Goal: Task Accomplishment & Management: Manage account settings

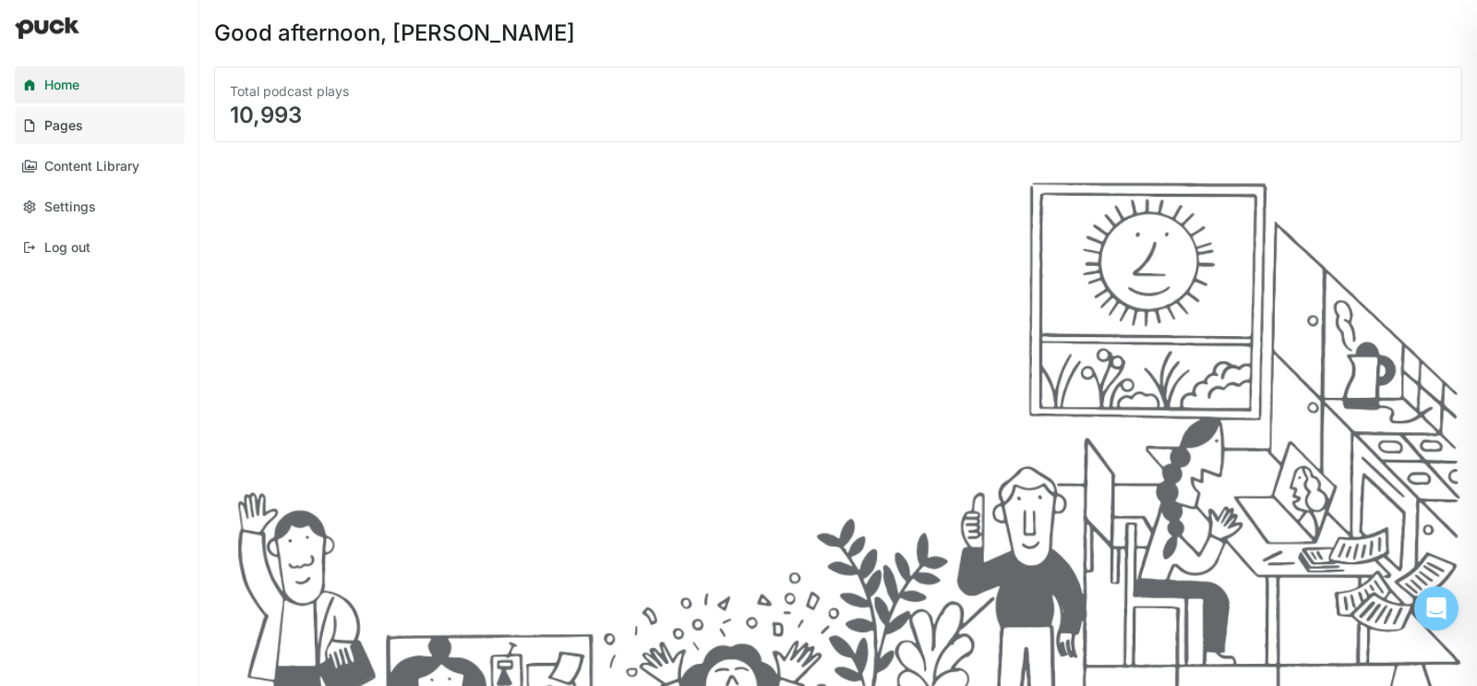
click at [102, 123] on link "Pages" at bounding box center [100, 125] width 170 height 37
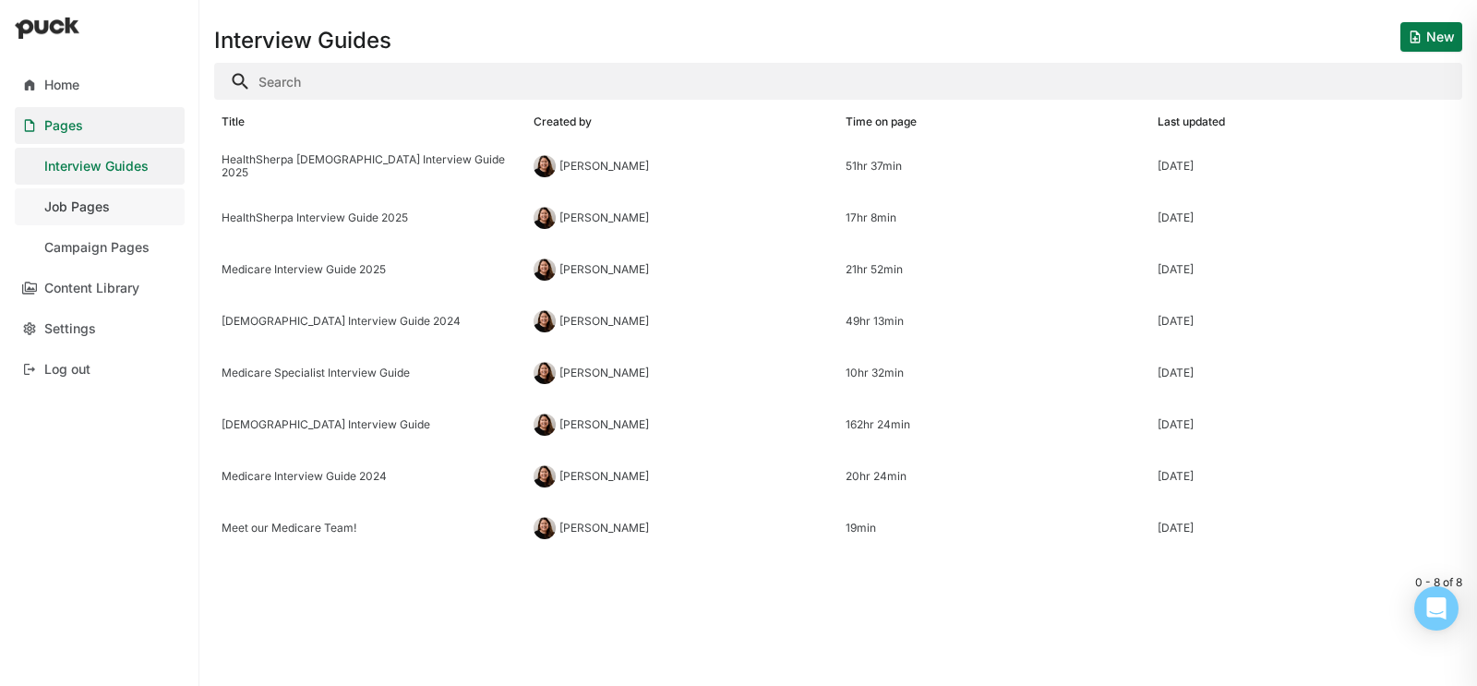
click at [91, 213] on div "Job Pages" at bounding box center [77, 207] width 66 height 16
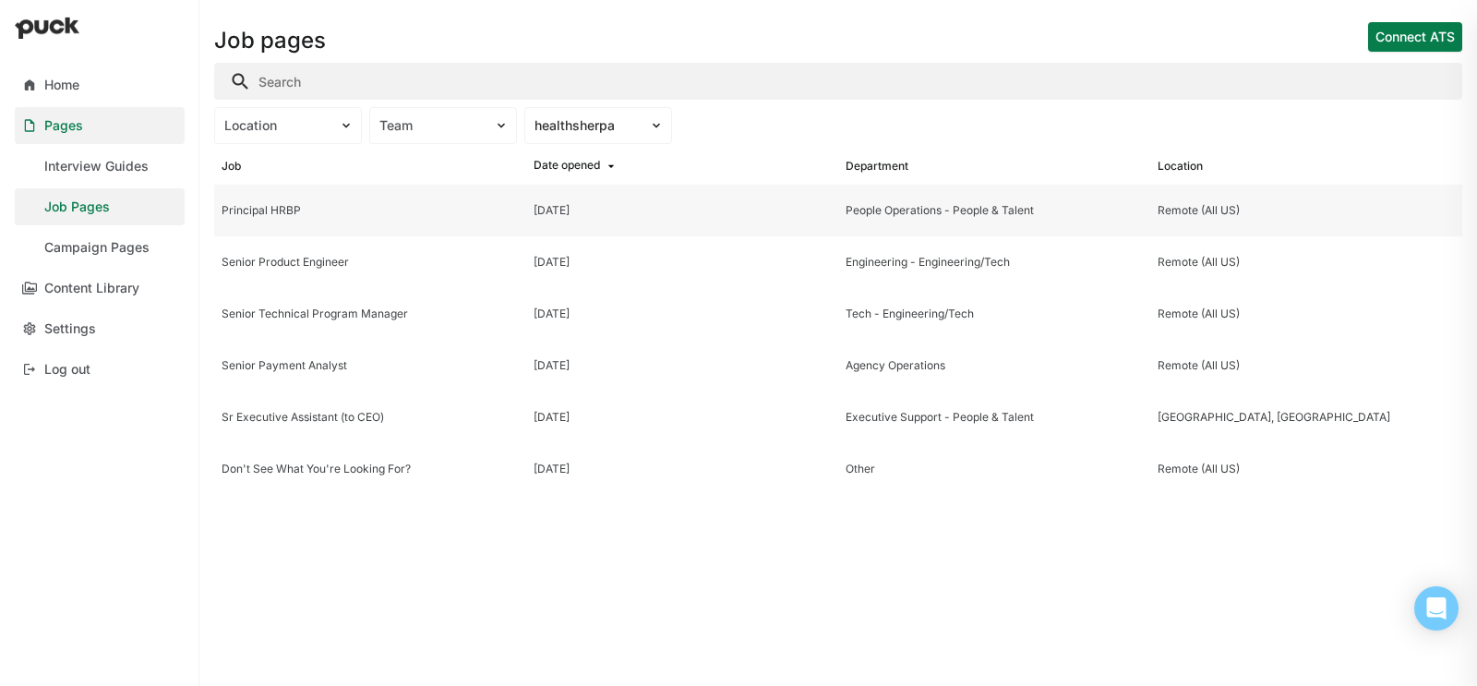
click at [292, 213] on div "Principal HRBP" at bounding box center [370, 210] width 297 height 13
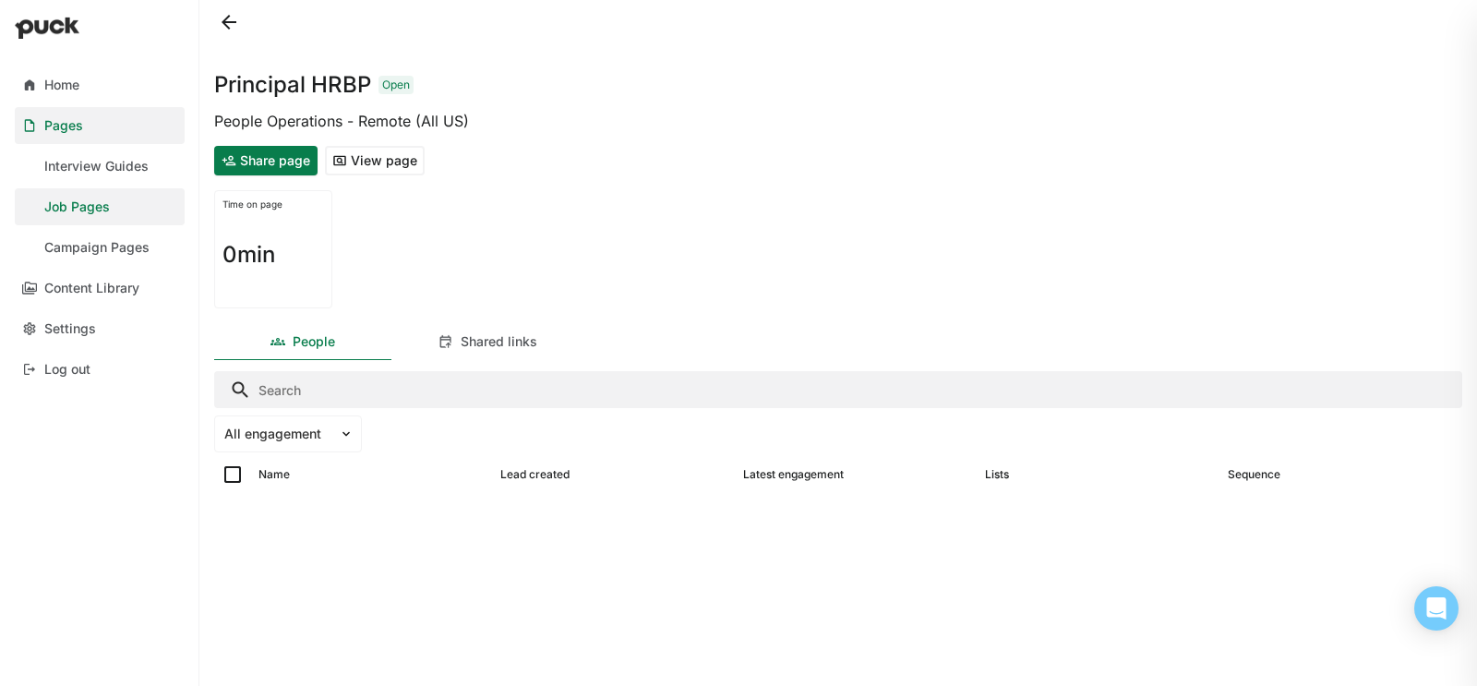
click at [364, 162] on button "View page" at bounding box center [375, 161] width 100 height 30
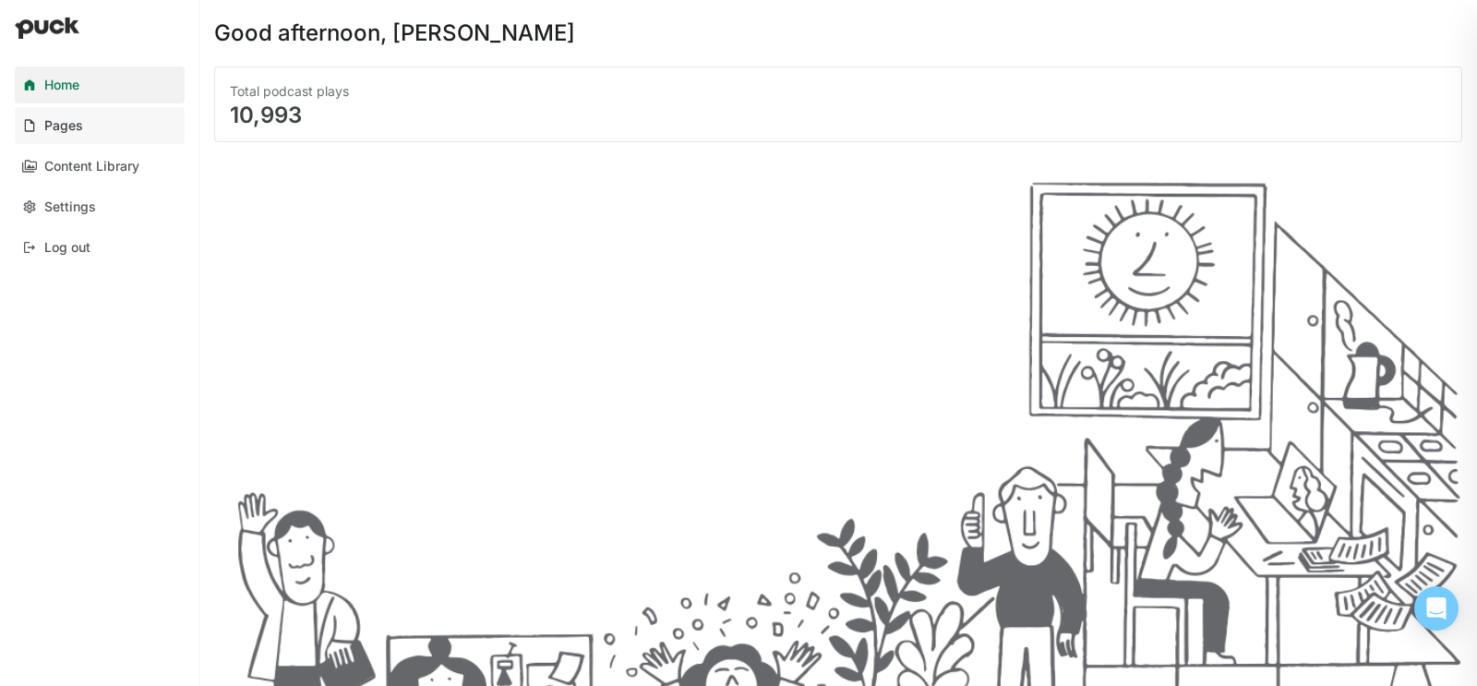
click at [139, 126] on link "Pages" at bounding box center [100, 125] width 170 height 37
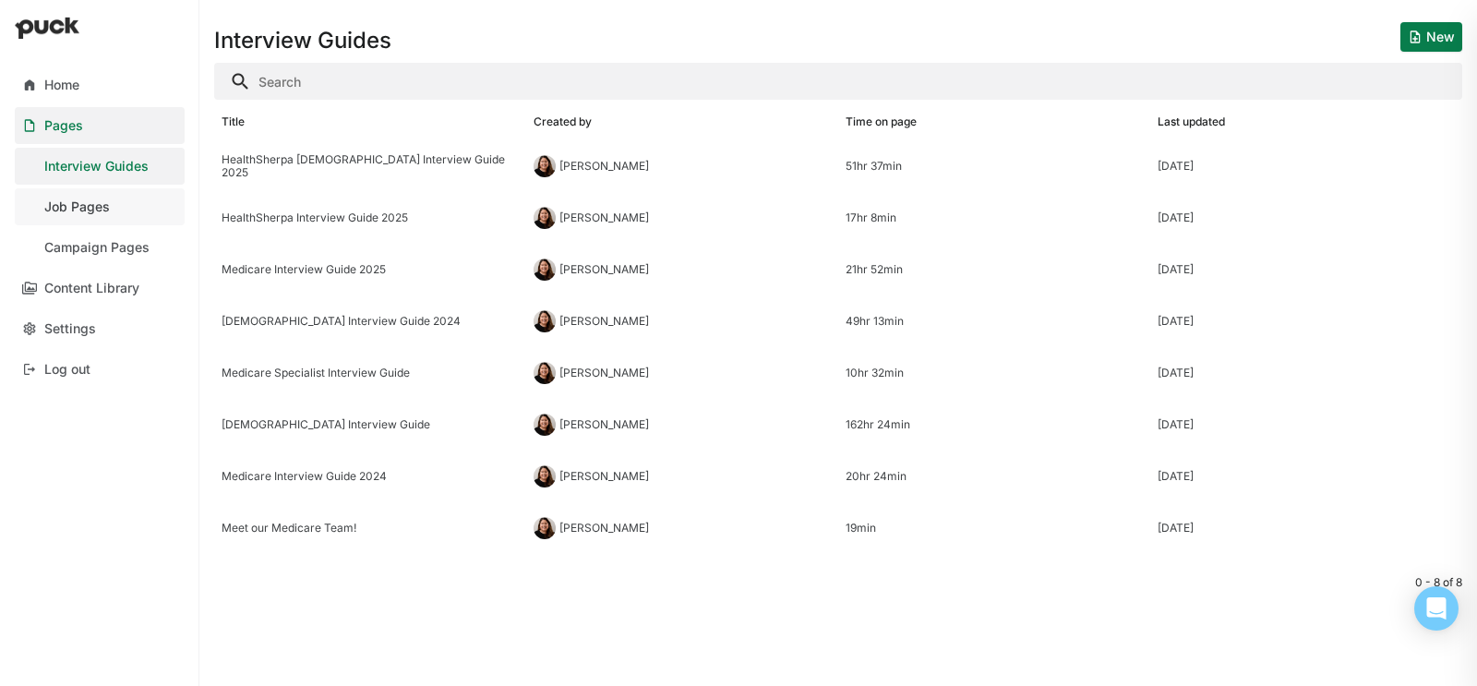
click at [108, 199] on div "Job Pages" at bounding box center [77, 207] width 66 height 16
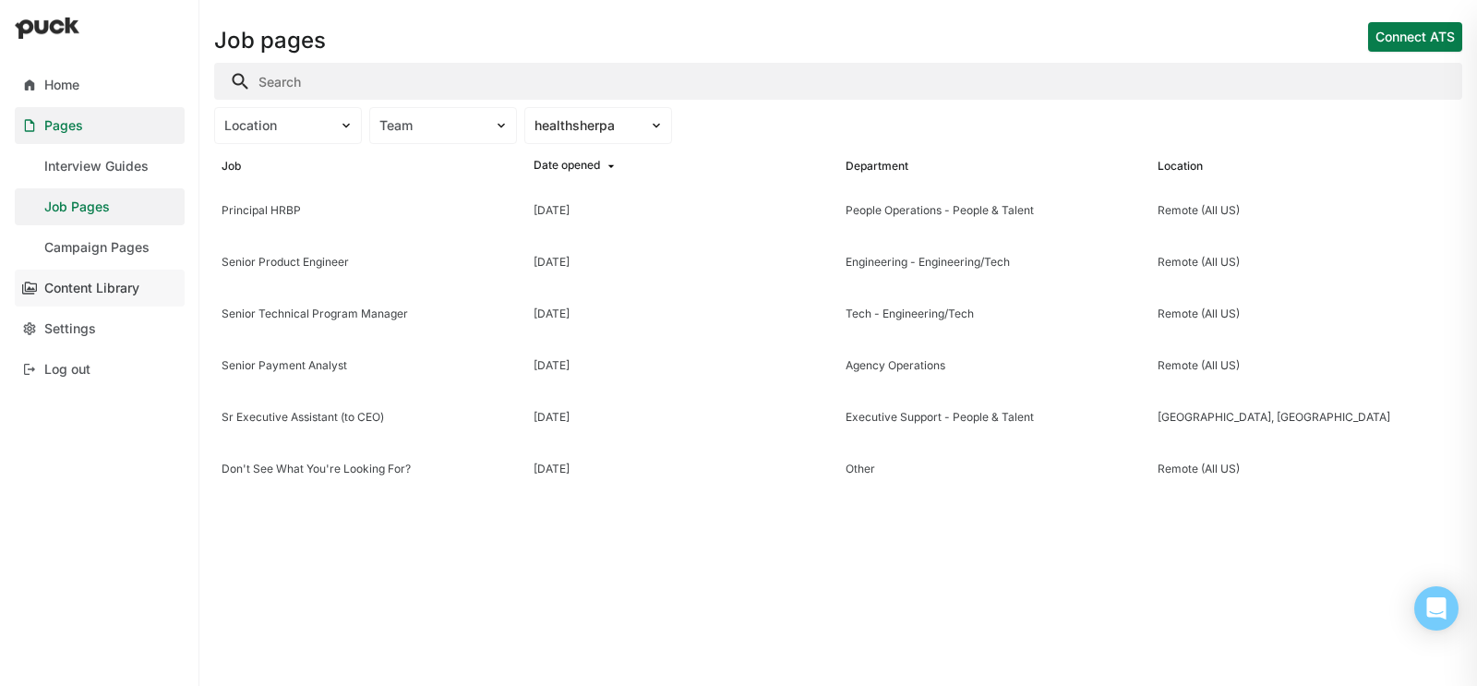
click at [111, 288] on div "Content Library" at bounding box center [91, 289] width 95 height 16
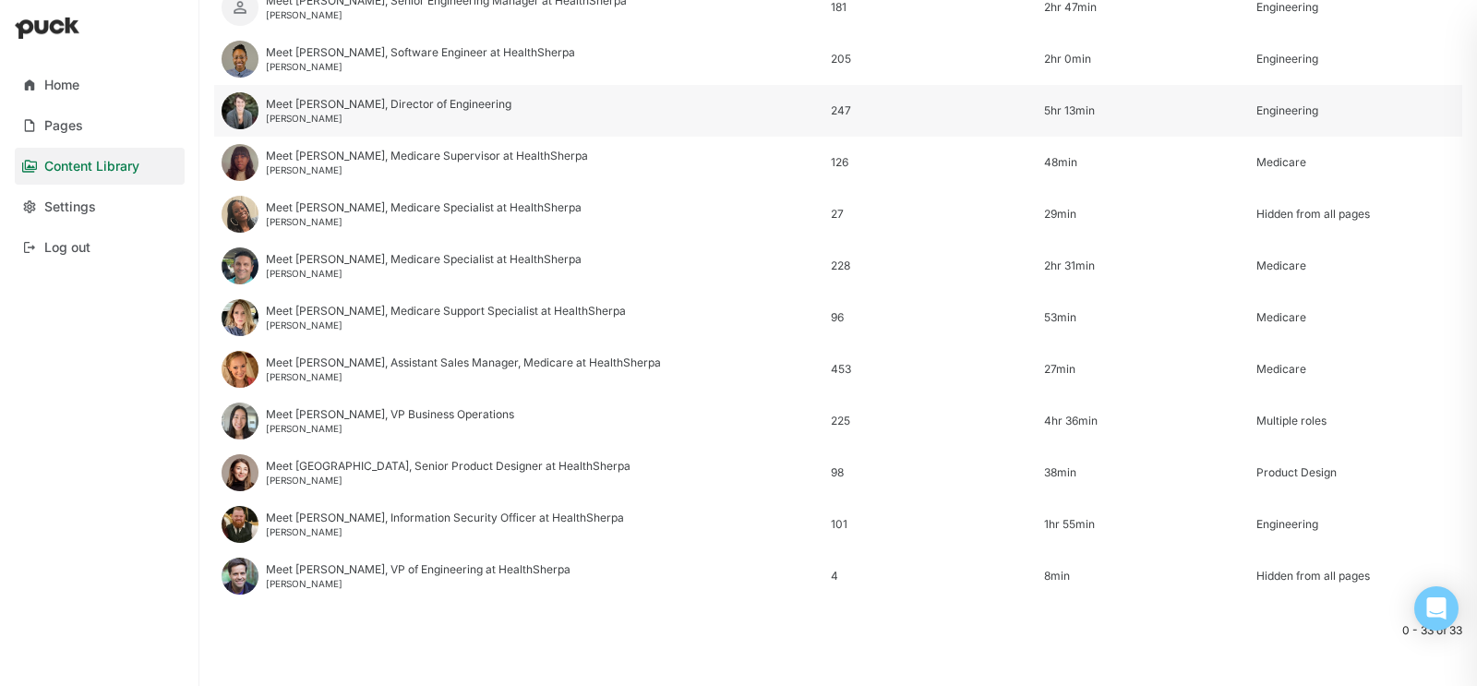
scroll to position [1399, 0]
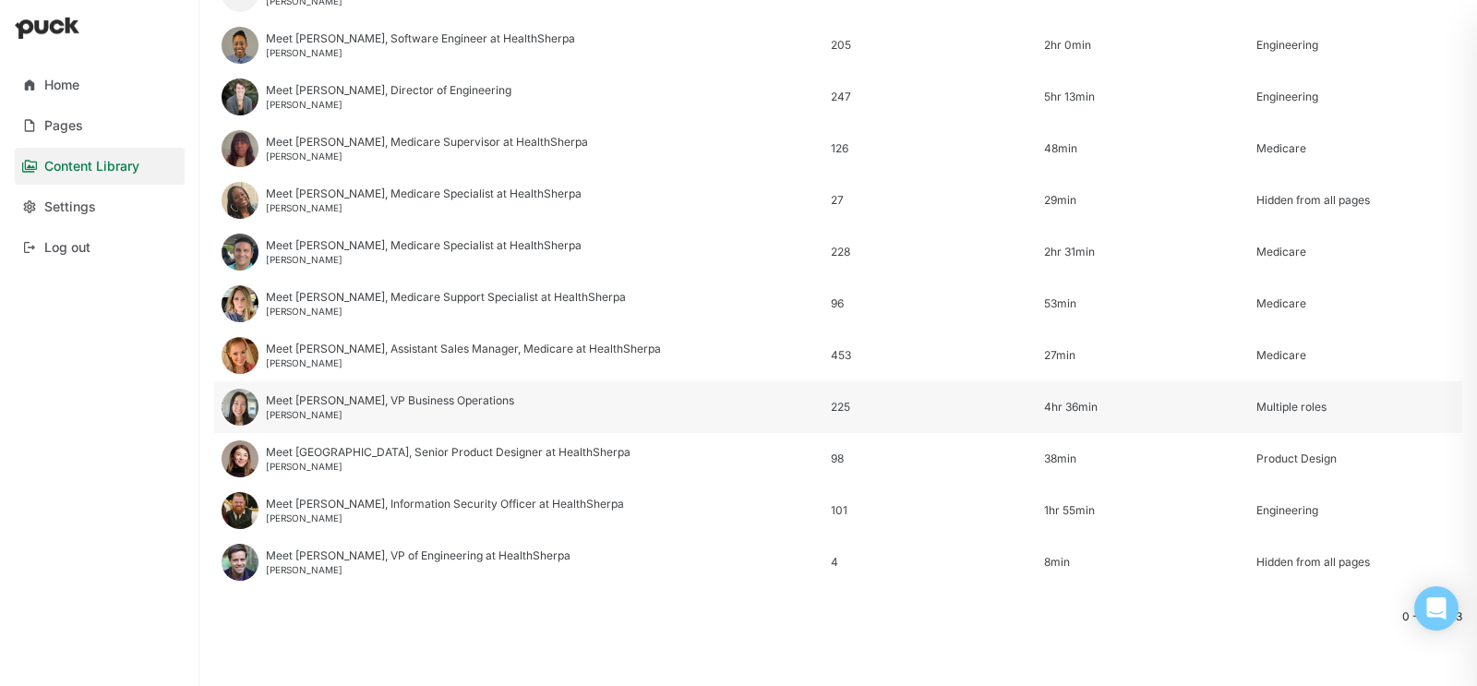
click at [335, 402] on div "Meet Rachel, VP Business Operations" at bounding box center [390, 400] width 248 height 13
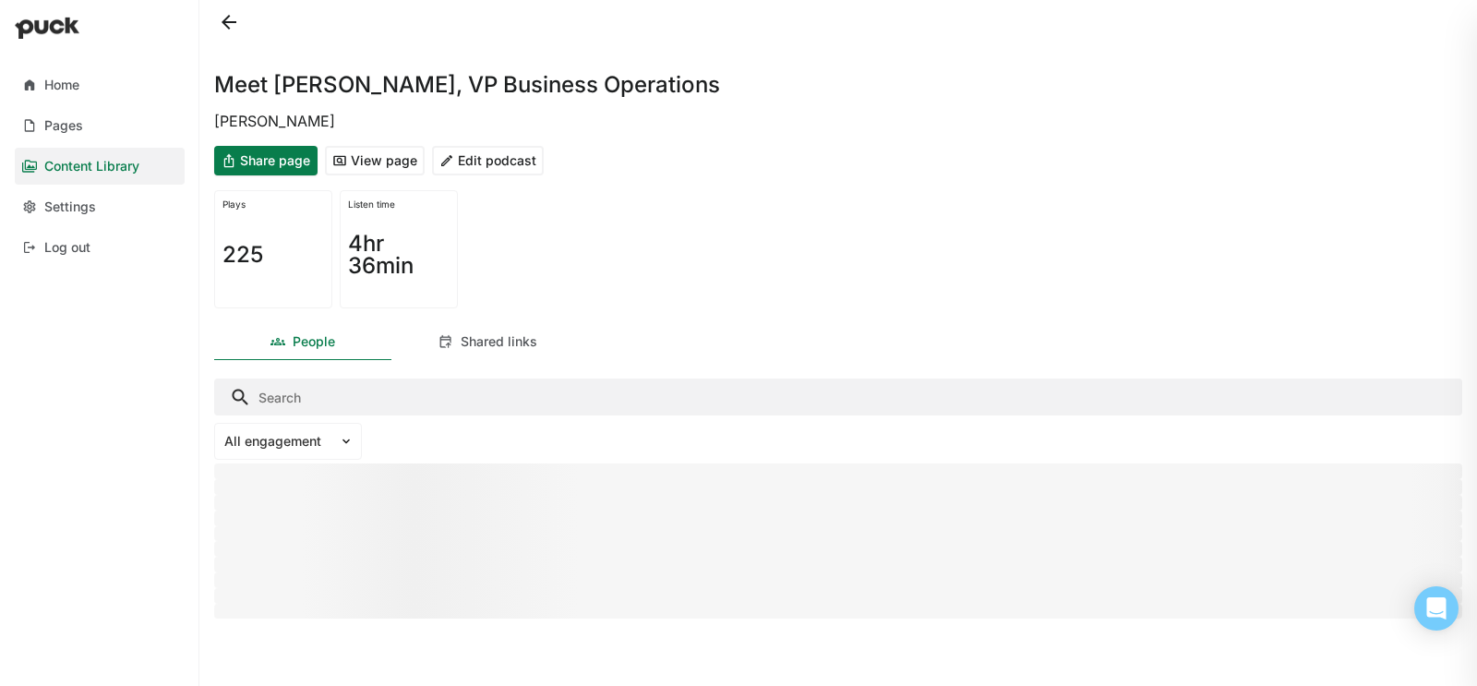
click at [488, 153] on button "Edit podcast" at bounding box center [488, 161] width 112 height 30
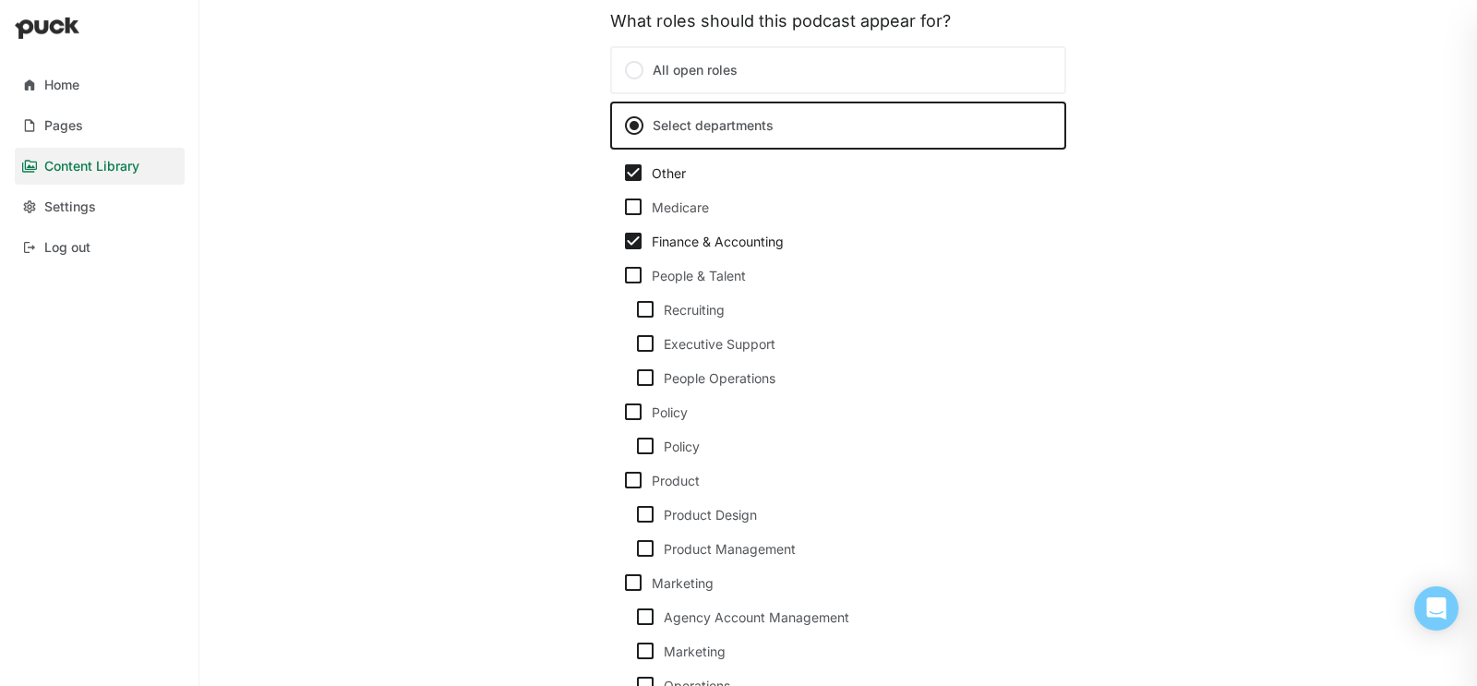
scroll to position [463, 0]
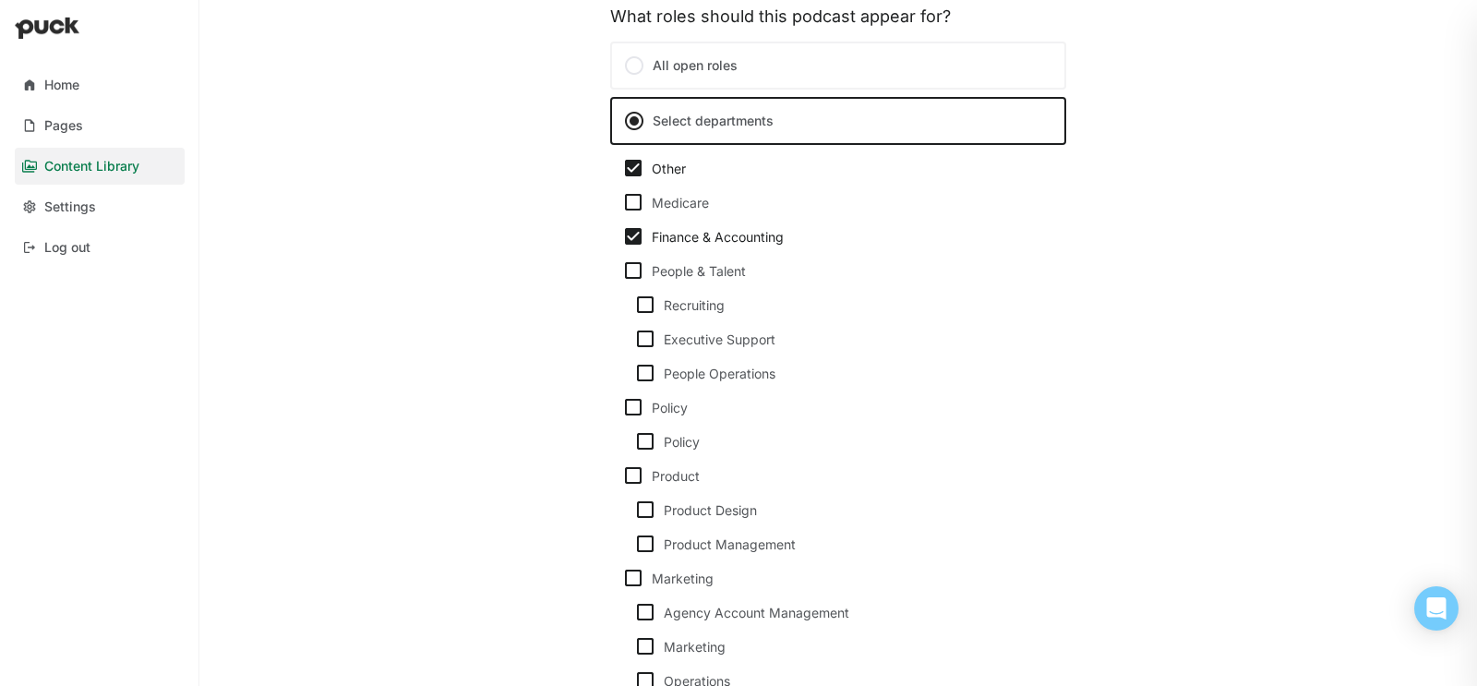
click at [632, 264] on img at bounding box center [633, 270] width 22 height 22
click at [622, 271] on input "People & Talent" at bounding box center [621, 271] width 1 height 1
checkbox input "true"
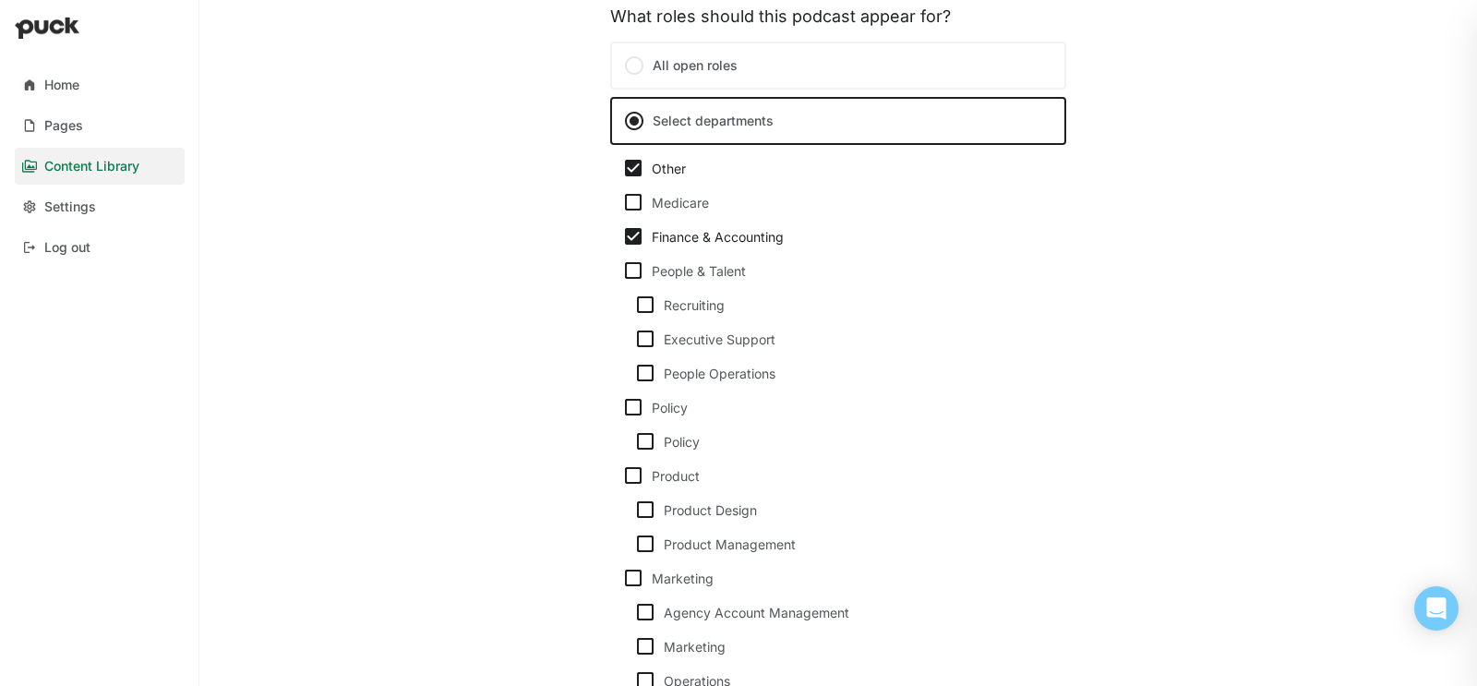
checkbox input "true"
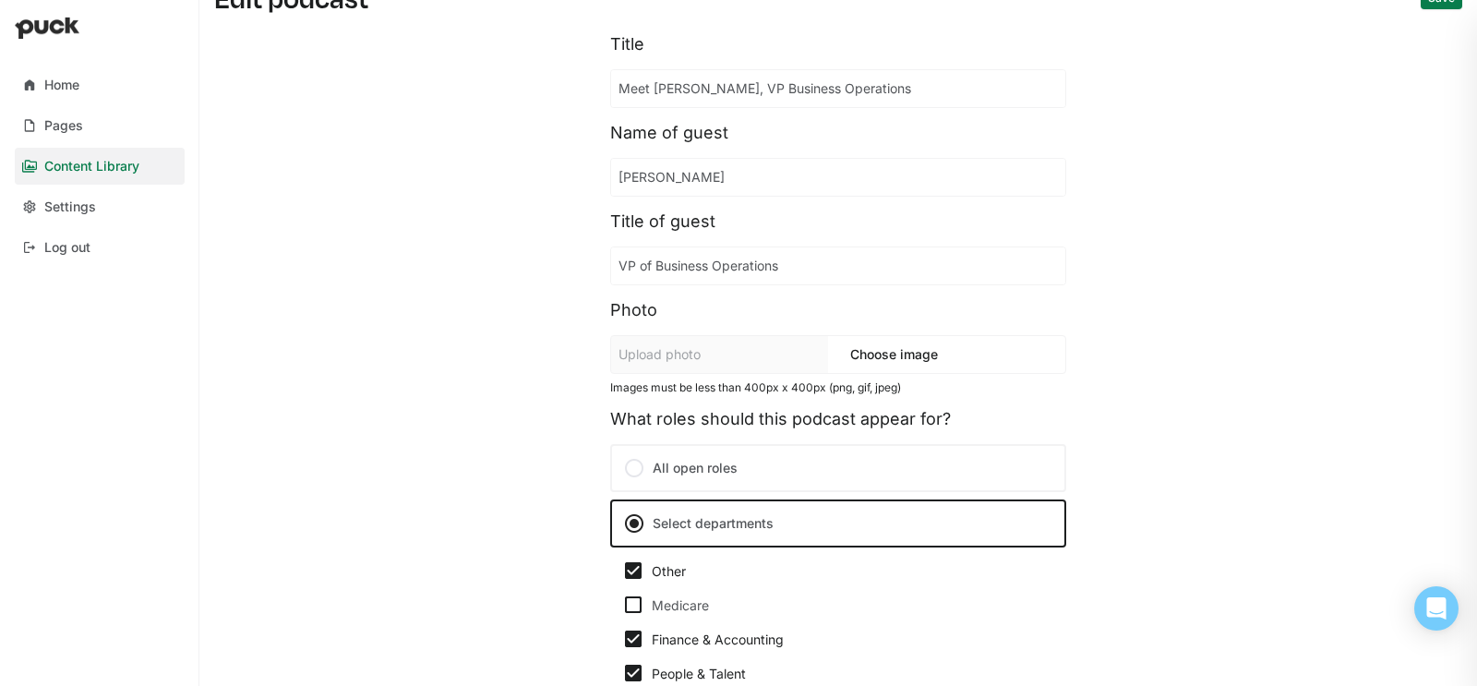
scroll to position [0, 0]
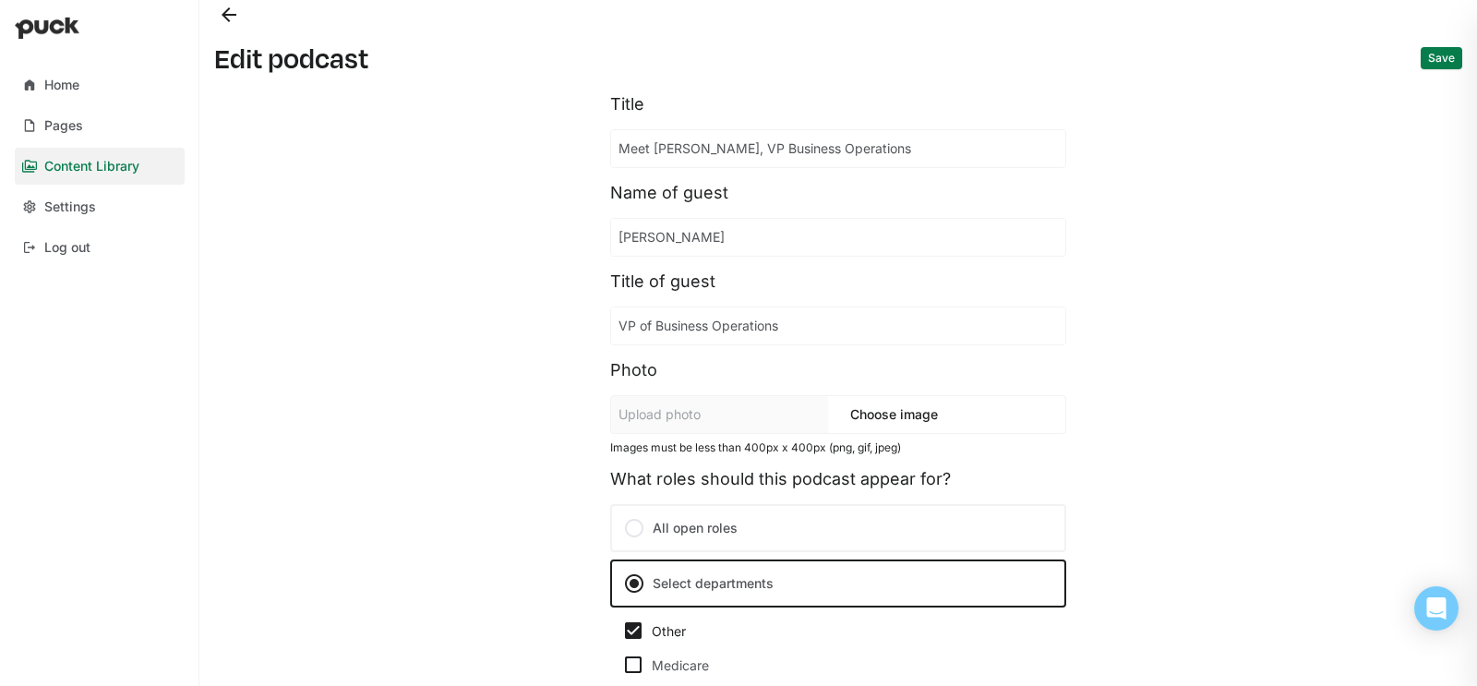
click at [1431, 54] on button "Save" at bounding box center [1442, 58] width 42 height 22
click at [219, 8] on button "Back" at bounding box center [229, 15] width 30 height 30
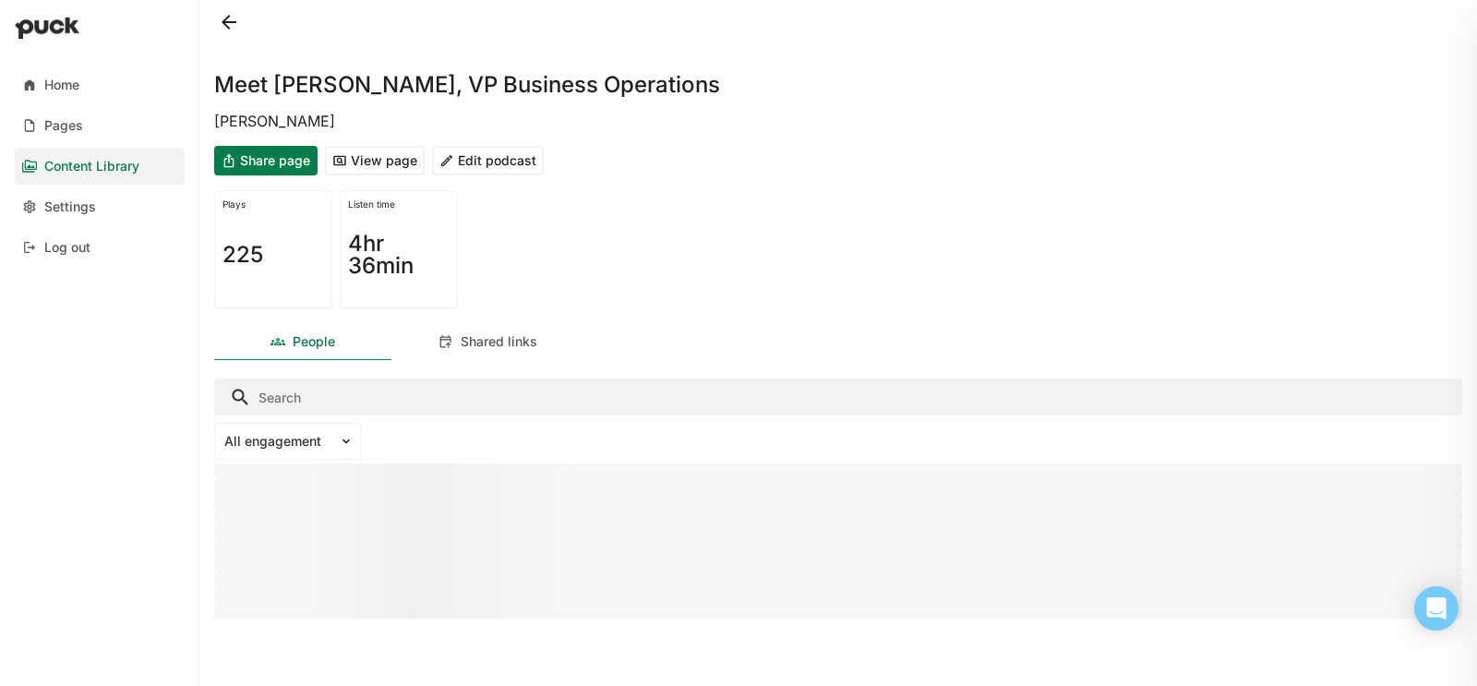
click at [223, 16] on button at bounding box center [229, 22] width 30 height 30
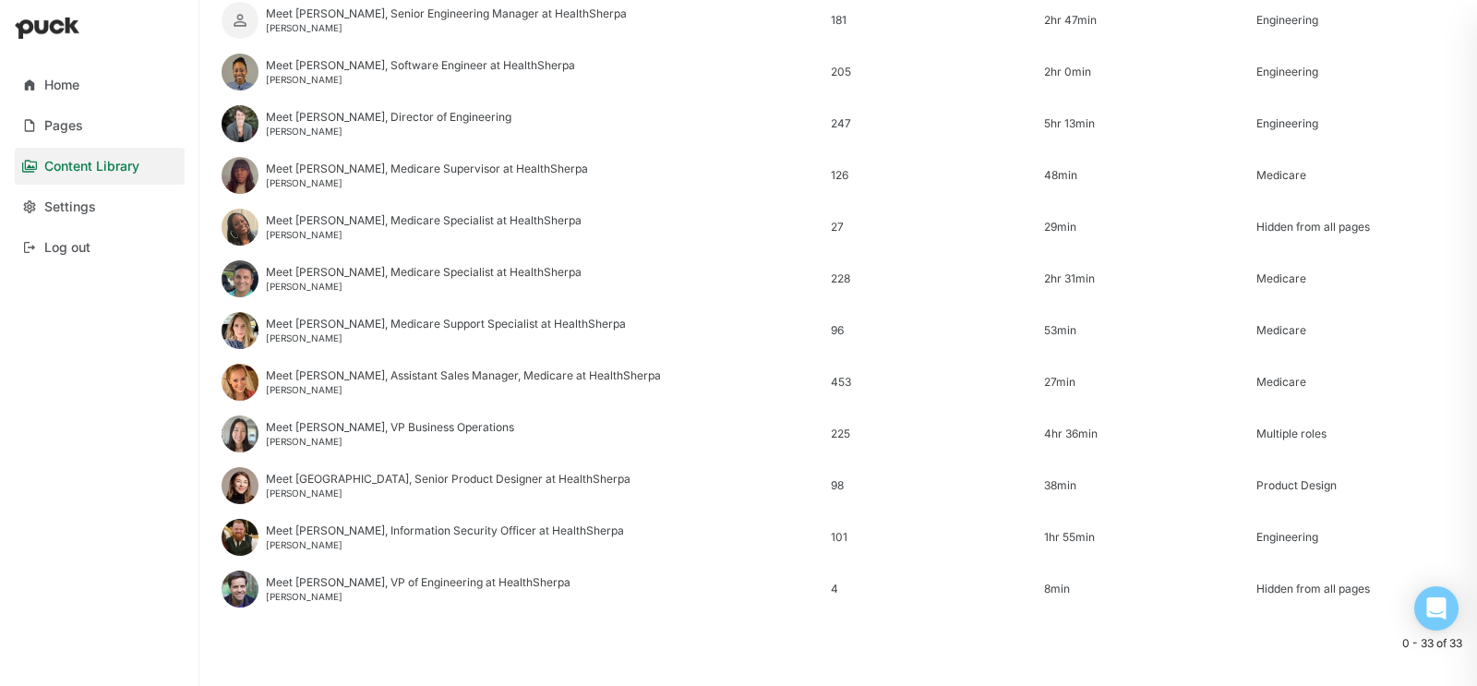
scroll to position [1399, 0]
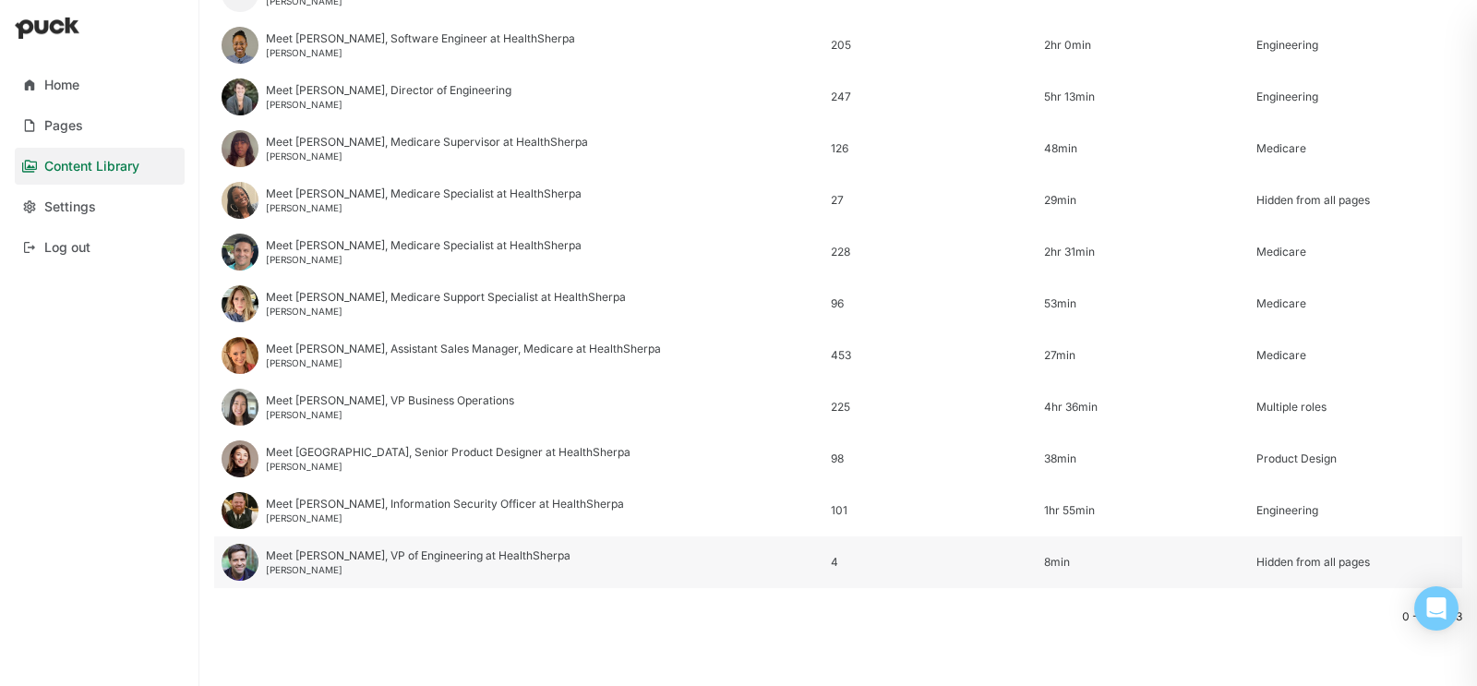
click at [403, 564] on div "Ivan Arkhipov" at bounding box center [418, 569] width 305 height 11
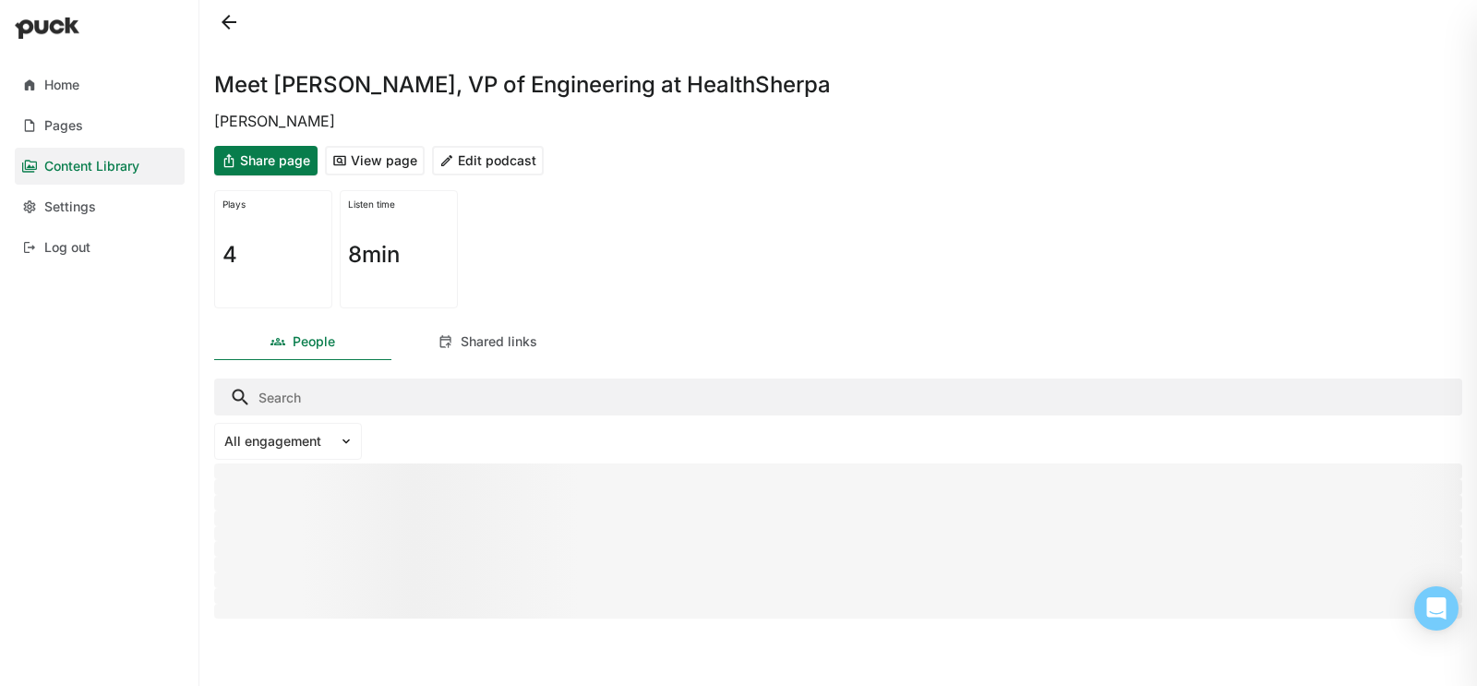
click at [496, 159] on button "Edit podcast" at bounding box center [488, 161] width 112 height 30
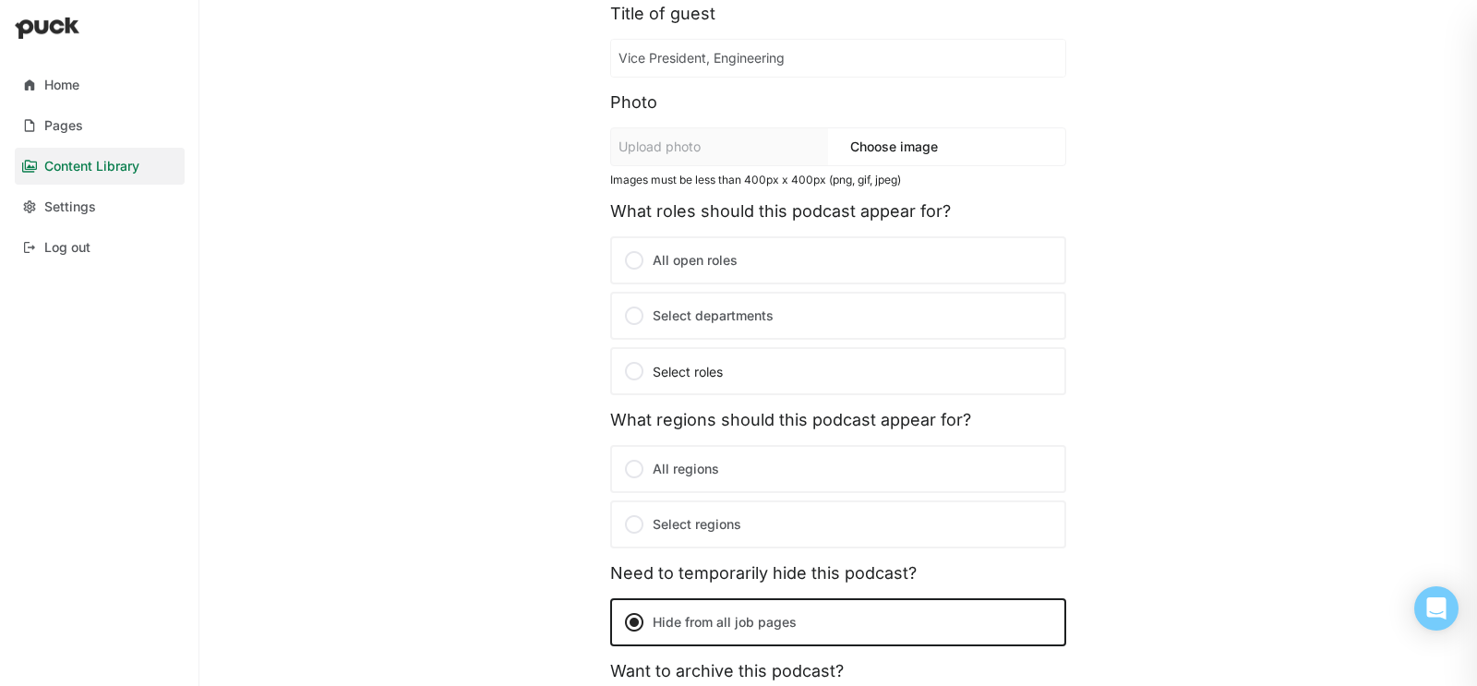
scroll to position [280, 0]
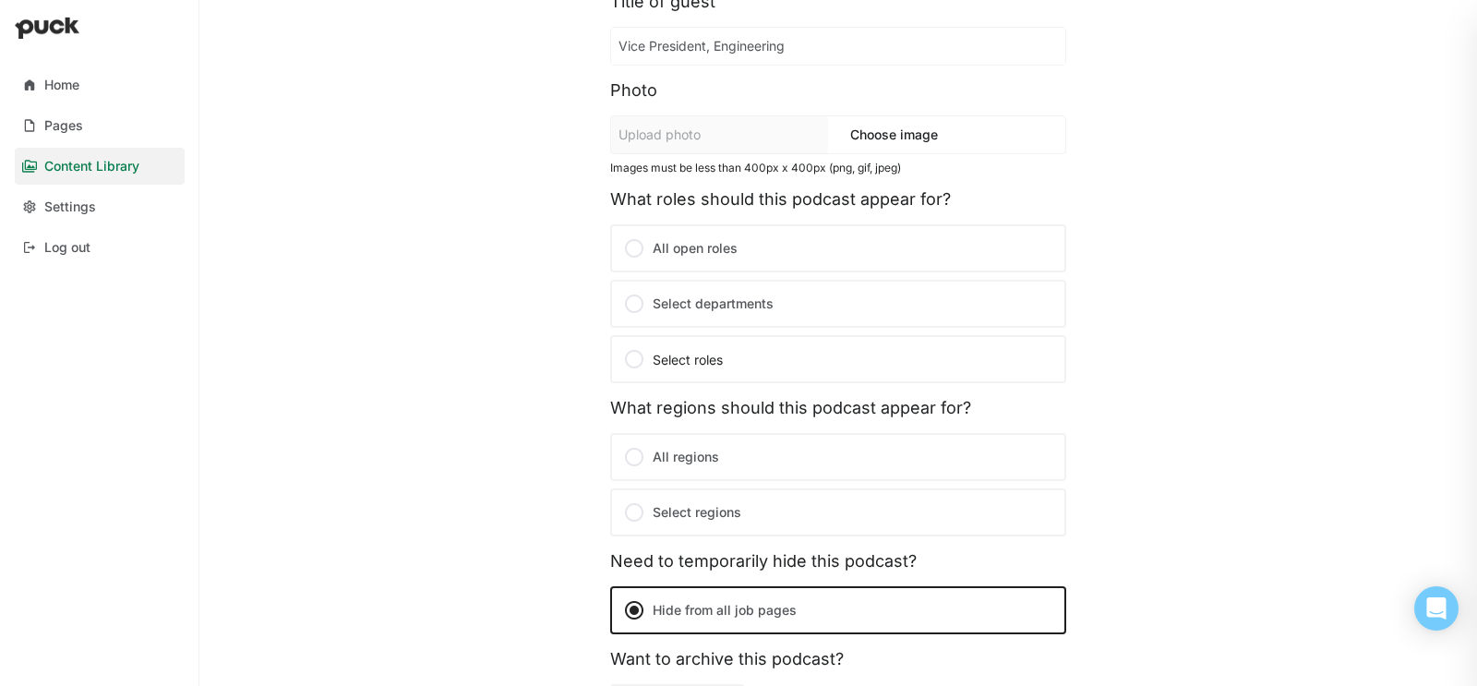
click at [699, 290] on label "Select departments" at bounding box center [838, 304] width 456 height 48
click at [0, 0] on input "Select departments" at bounding box center [0, 0] width 0 height 0
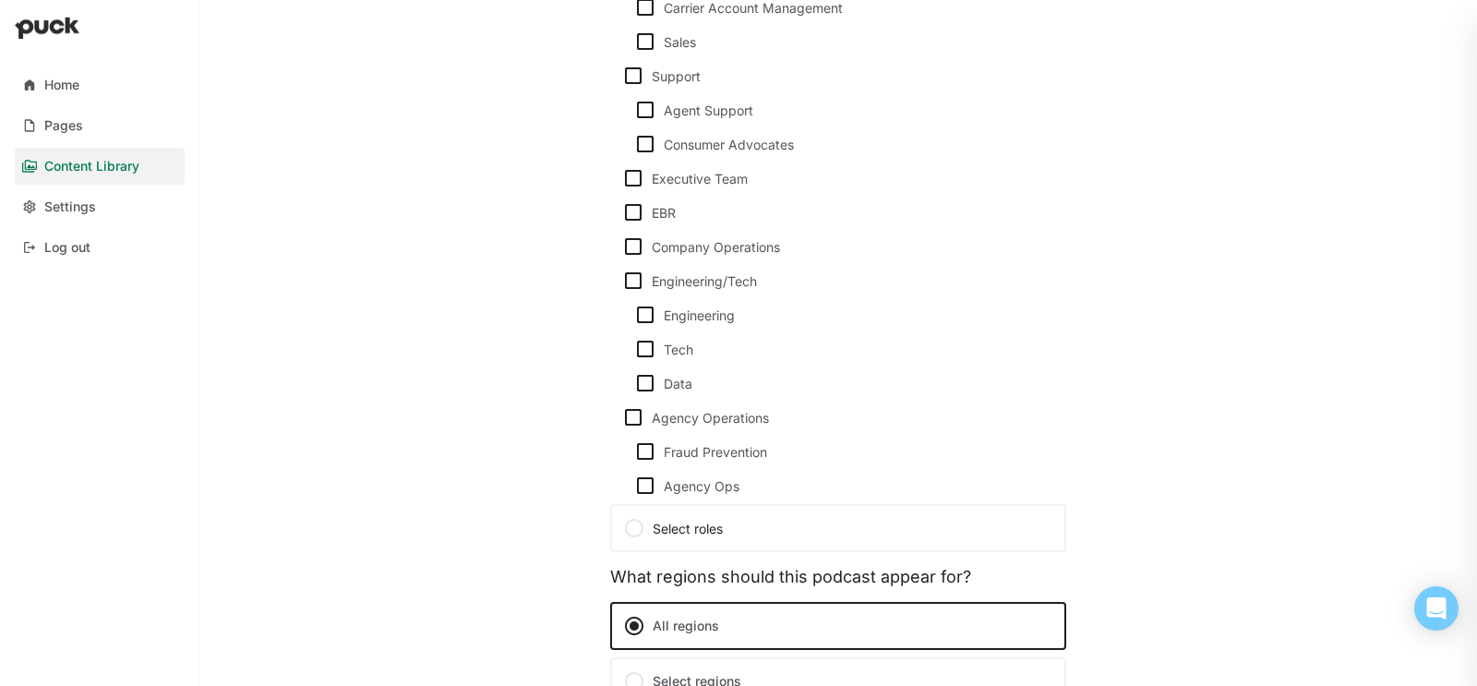
scroll to position [1278, 0]
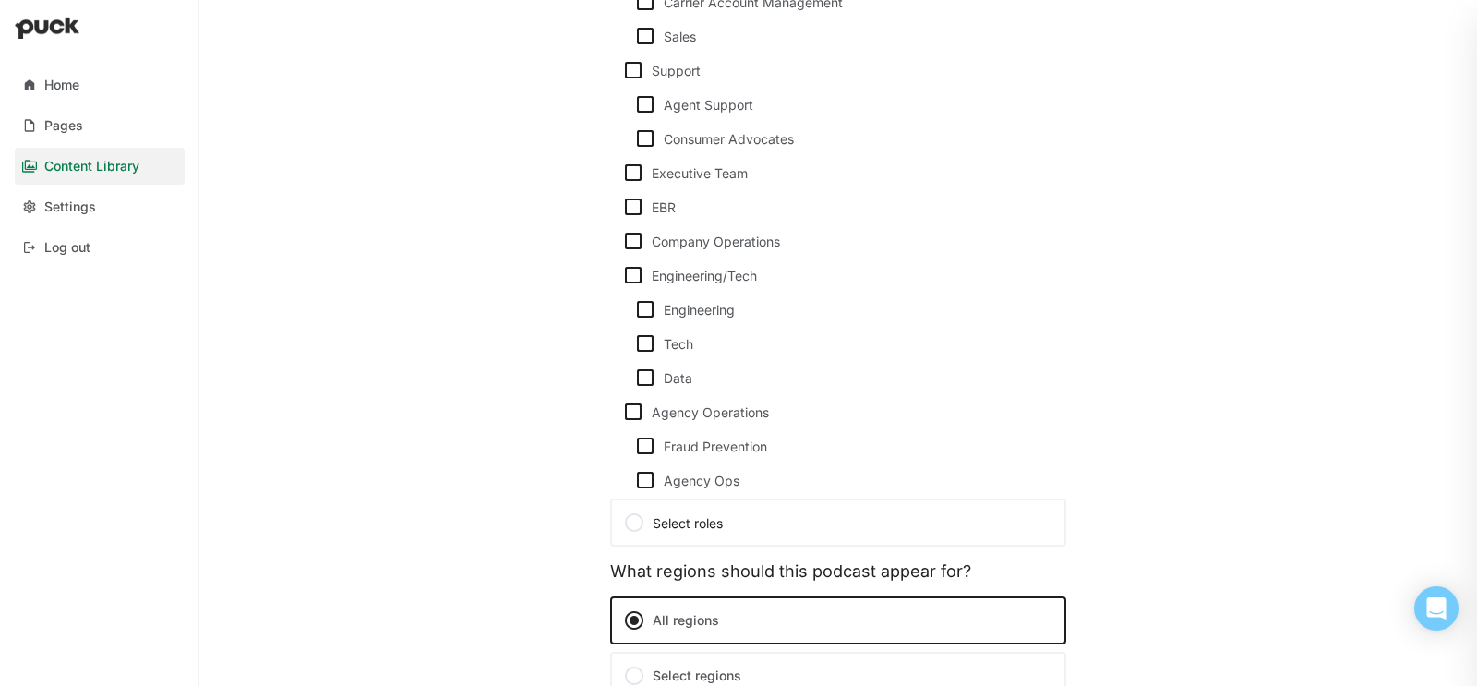
click at [648, 302] on img at bounding box center [645, 309] width 22 height 22
click at [634, 309] on input "Engineering" at bounding box center [633, 309] width 1 height 1
checkbox input "true"
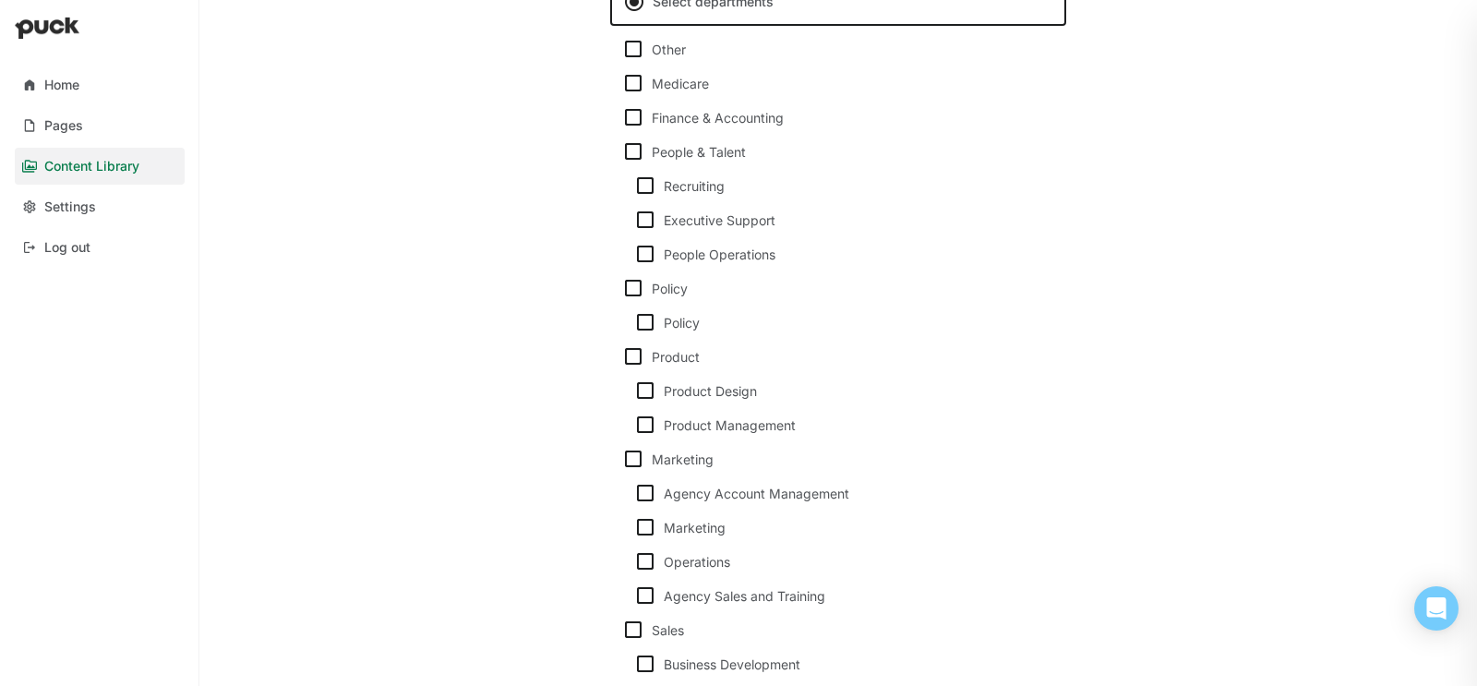
scroll to position [0, 0]
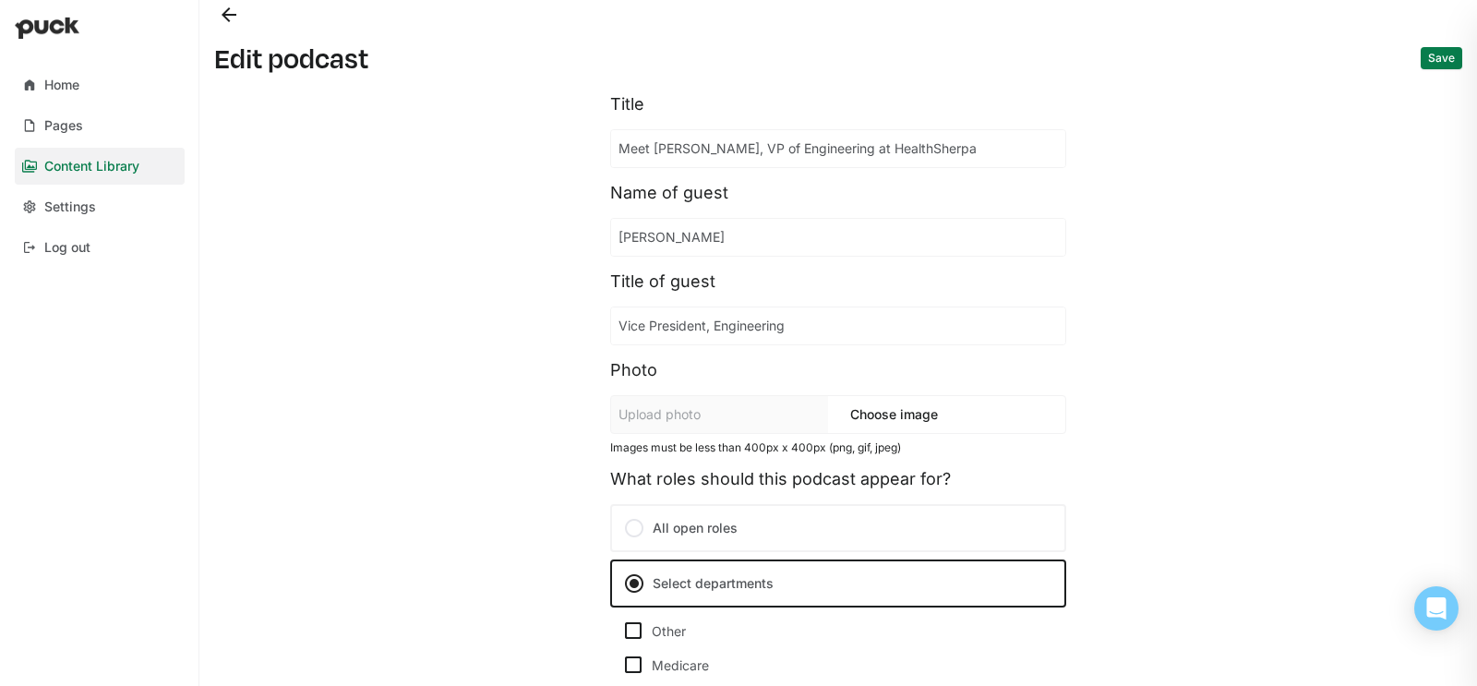
click at [1435, 52] on button "Save" at bounding box center [1442, 58] width 42 height 22
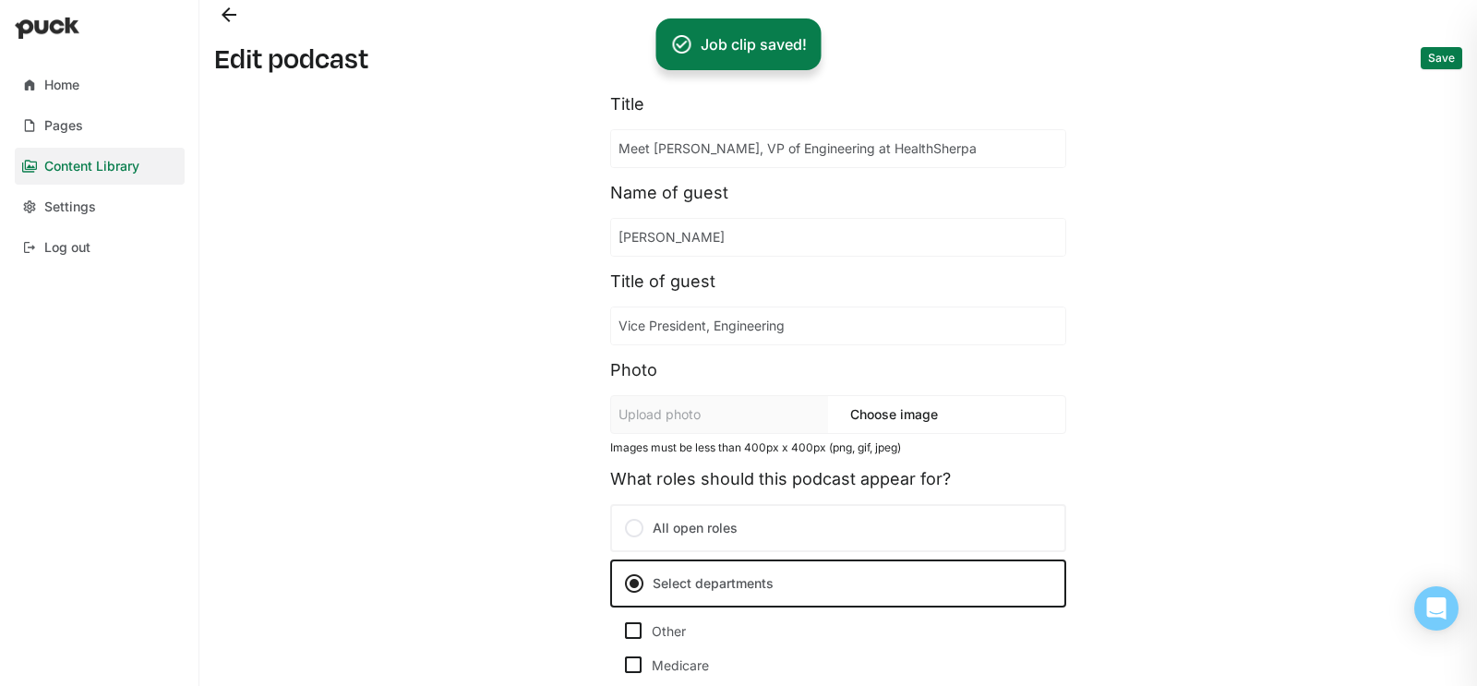
click at [218, 11] on button "Back" at bounding box center [229, 15] width 30 height 30
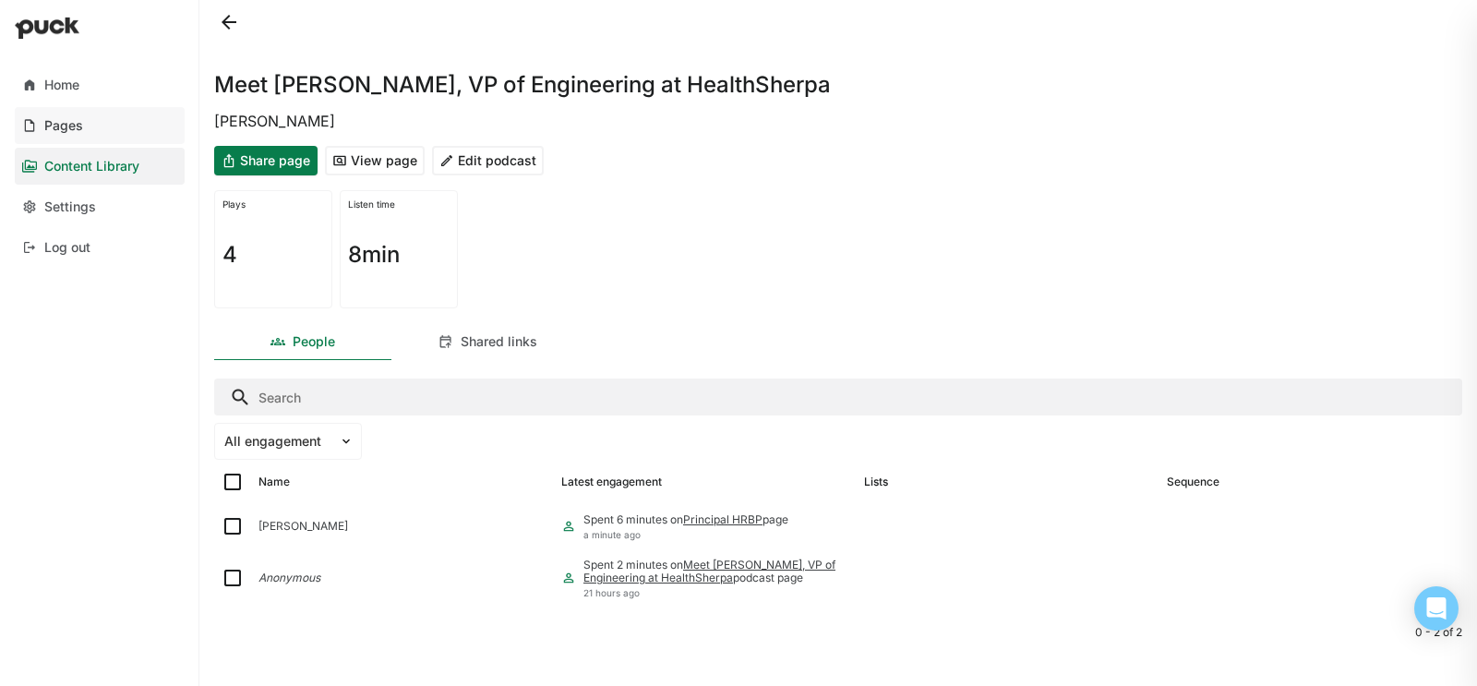
click at [99, 126] on link "Pages" at bounding box center [100, 125] width 170 height 37
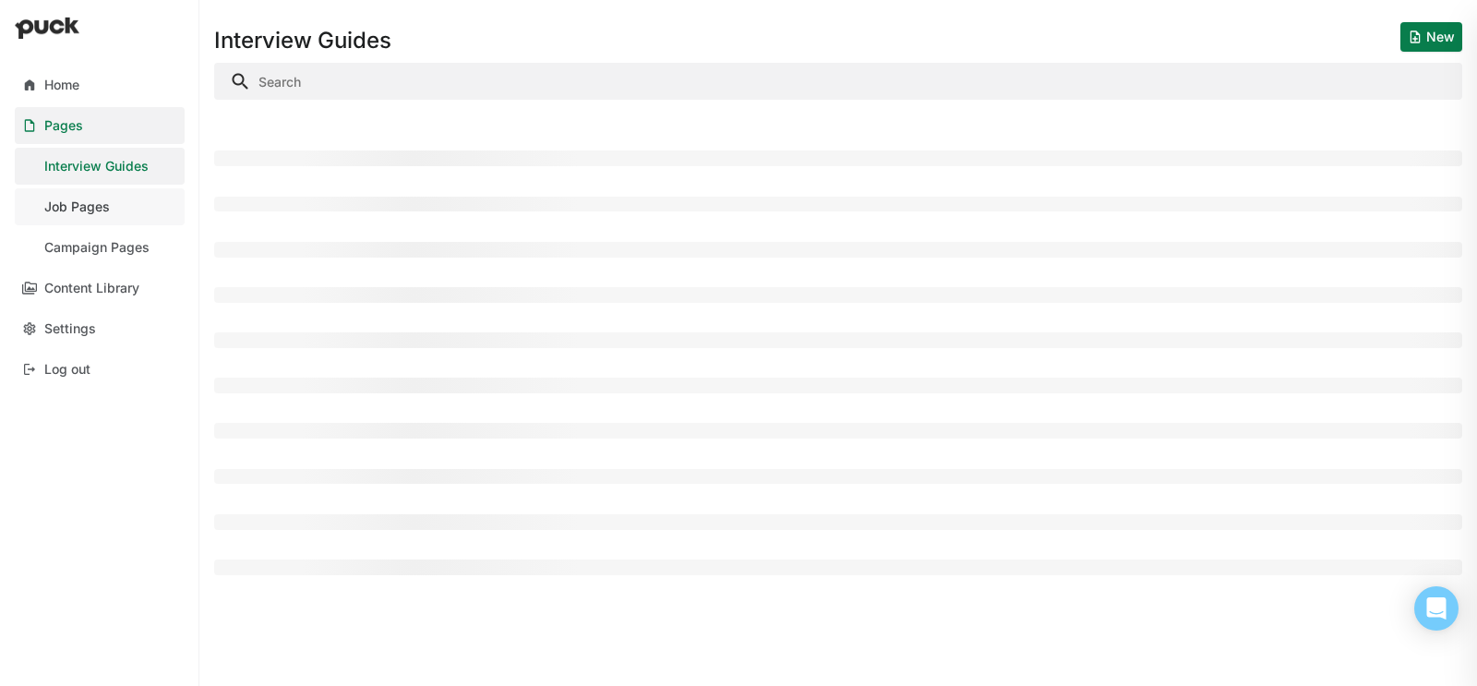
click at [131, 206] on link "Job Pages" at bounding box center [100, 206] width 170 height 37
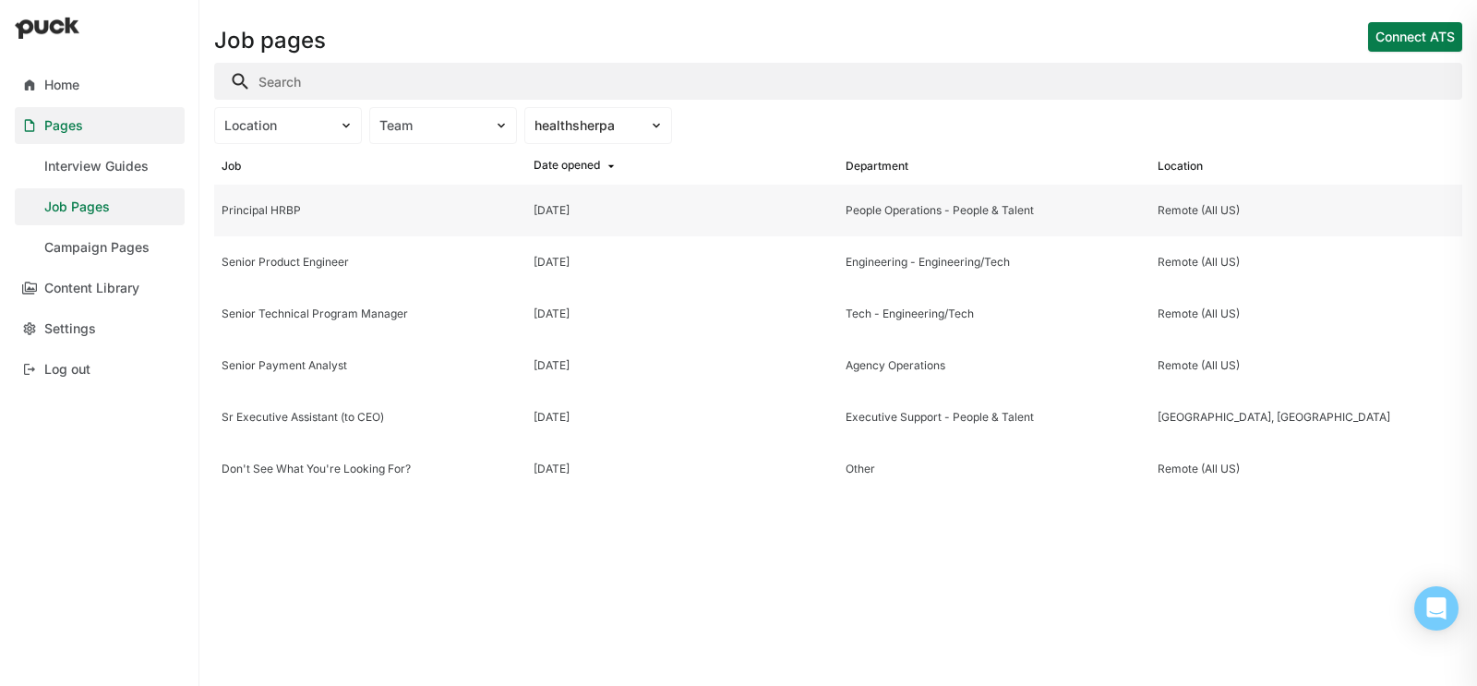
click at [258, 211] on div "Principal HRBP" at bounding box center [370, 210] width 297 height 13
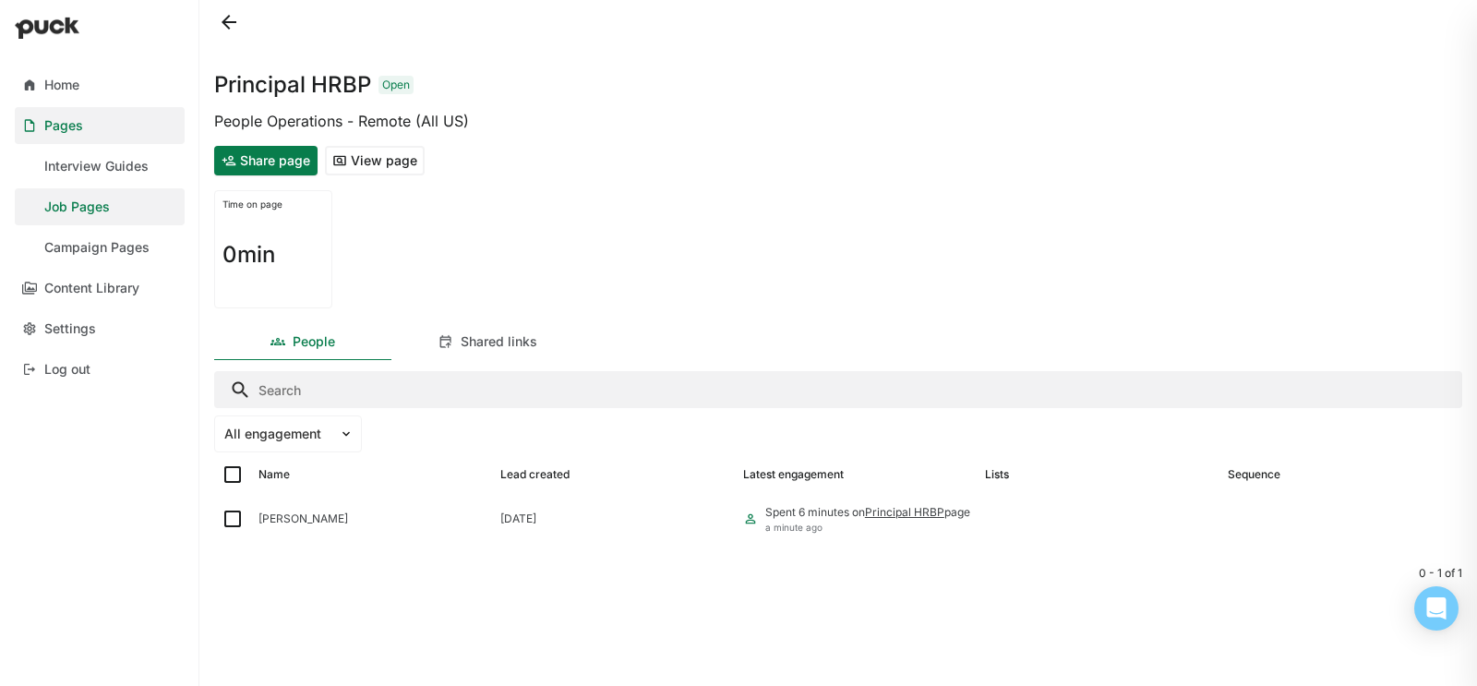
click at [365, 160] on button "View page" at bounding box center [375, 161] width 100 height 30
click at [251, 23] on div at bounding box center [838, 22] width 1248 height 44
click at [233, 23] on button at bounding box center [229, 22] width 30 height 30
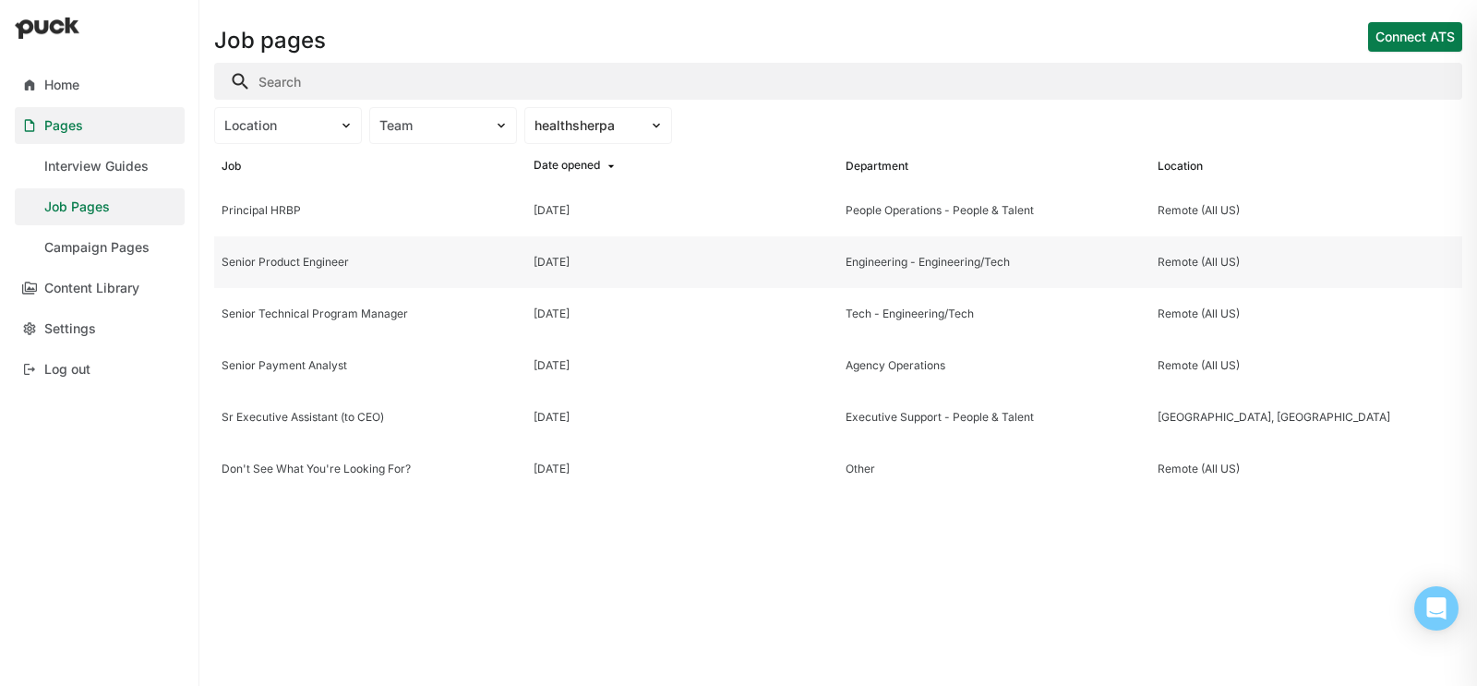
click at [309, 260] on div "Senior Product Engineer" at bounding box center [370, 262] width 297 height 13
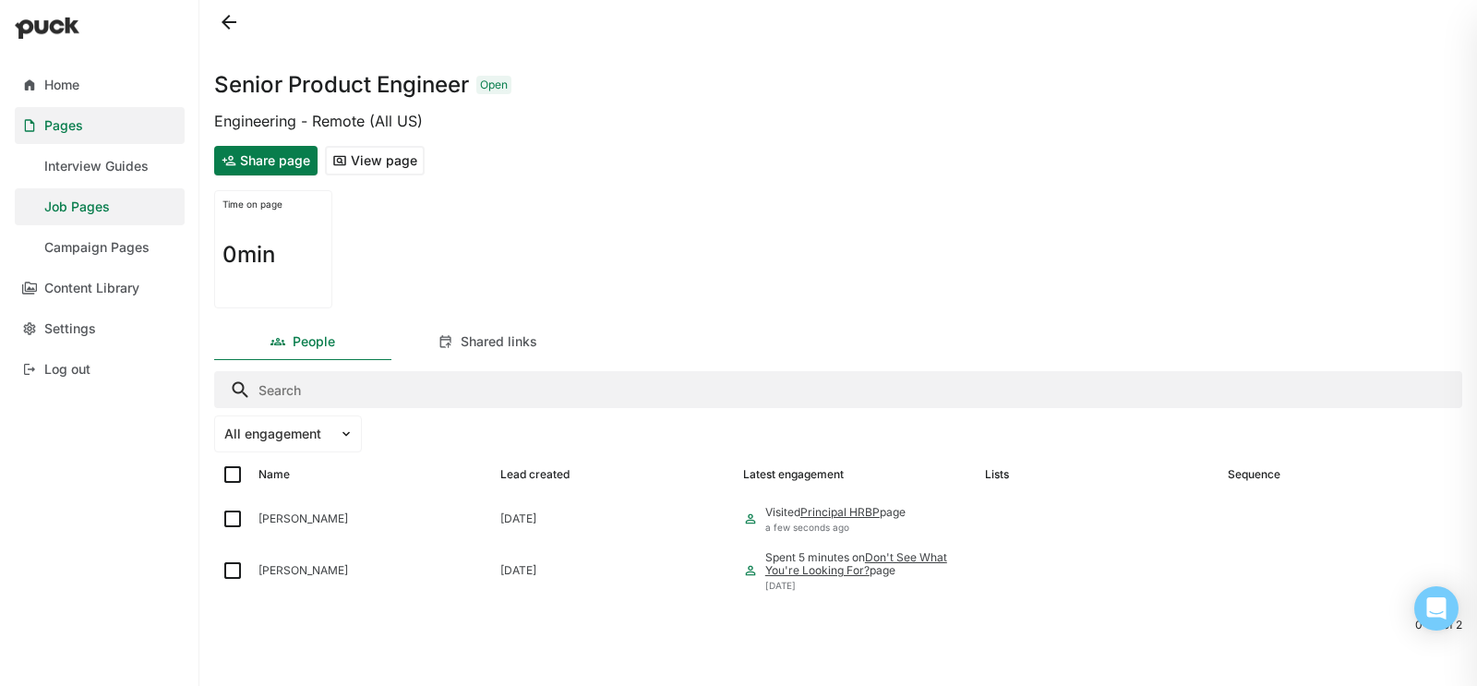
click at [402, 172] on button "View page" at bounding box center [375, 161] width 100 height 30
click at [136, 285] on div "Content Library" at bounding box center [91, 289] width 95 height 16
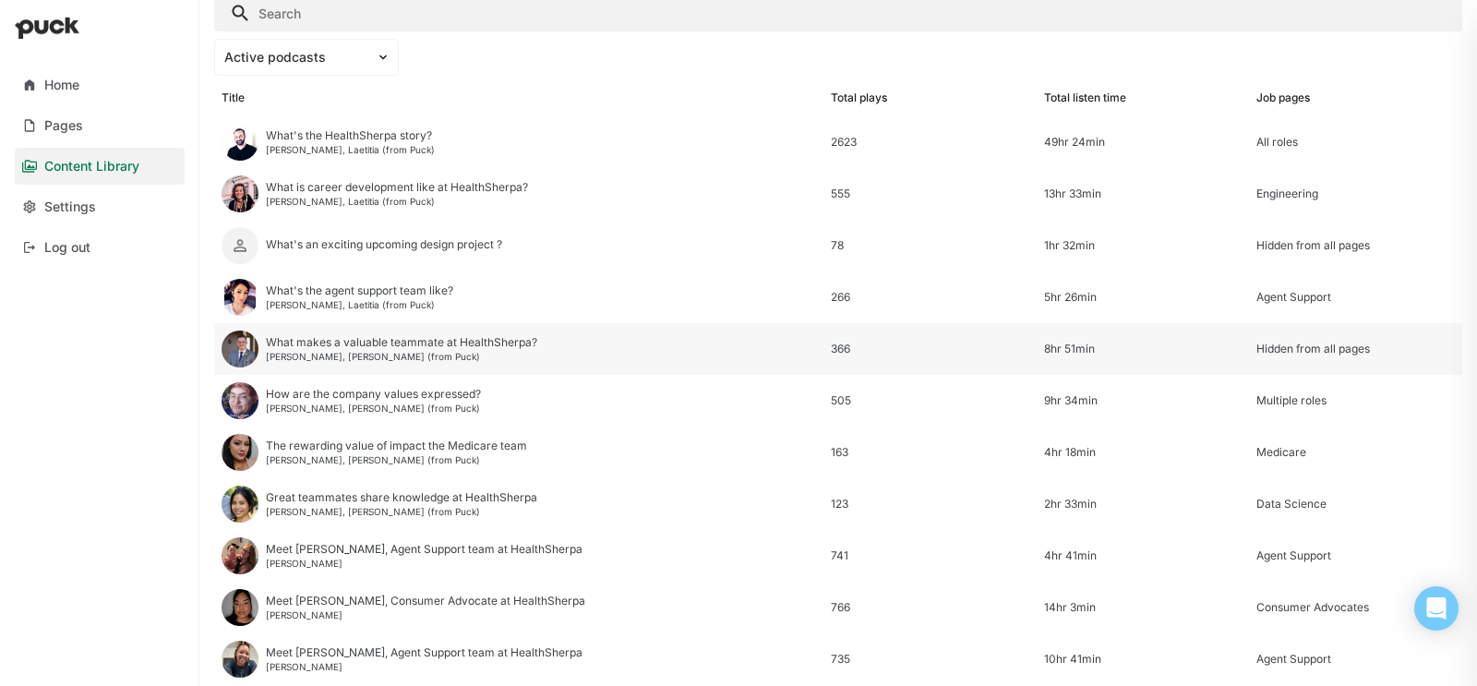
scroll to position [241, 0]
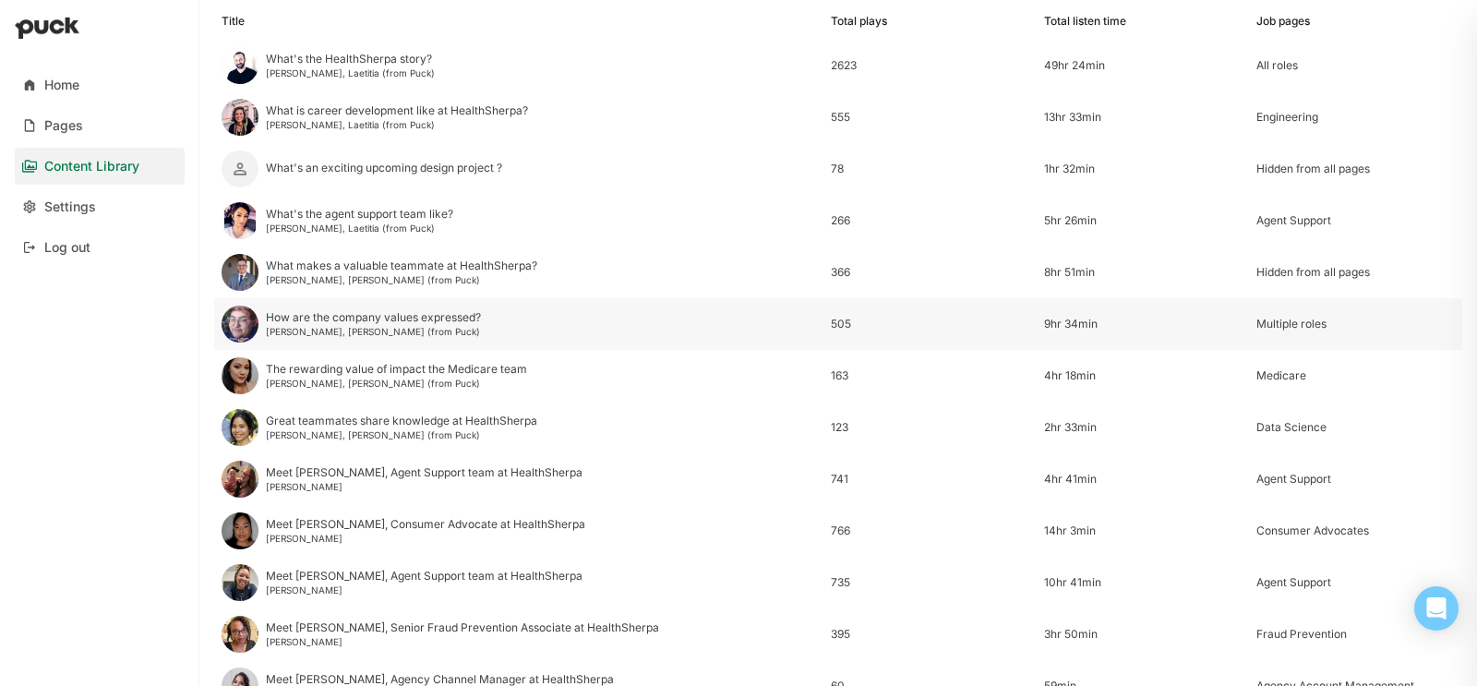
click at [412, 330] on div "Ricky Rhain, Jessica (from Puck)" at bounding box center [373, 331] width 215 height 11
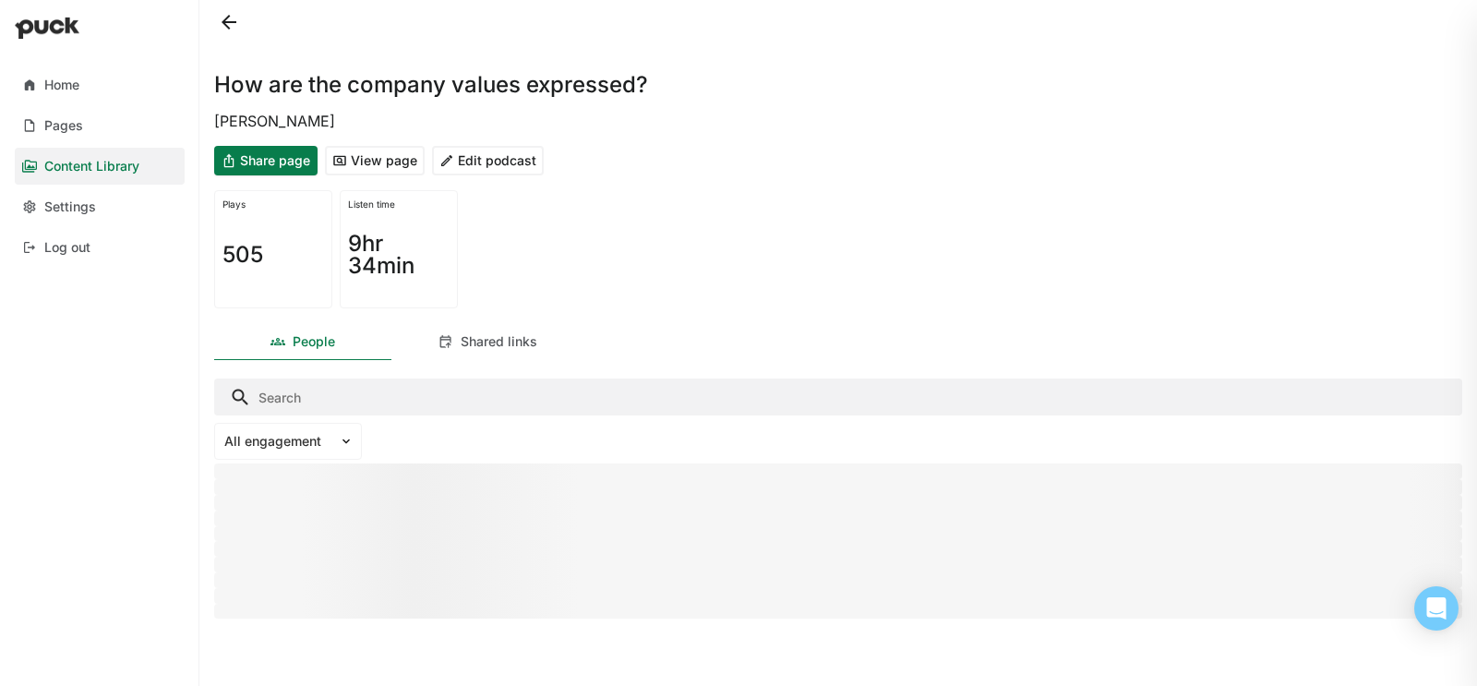
click at [456, 158] on button "Edit podcast" at bounding box center [488, 161] width 112 height 30
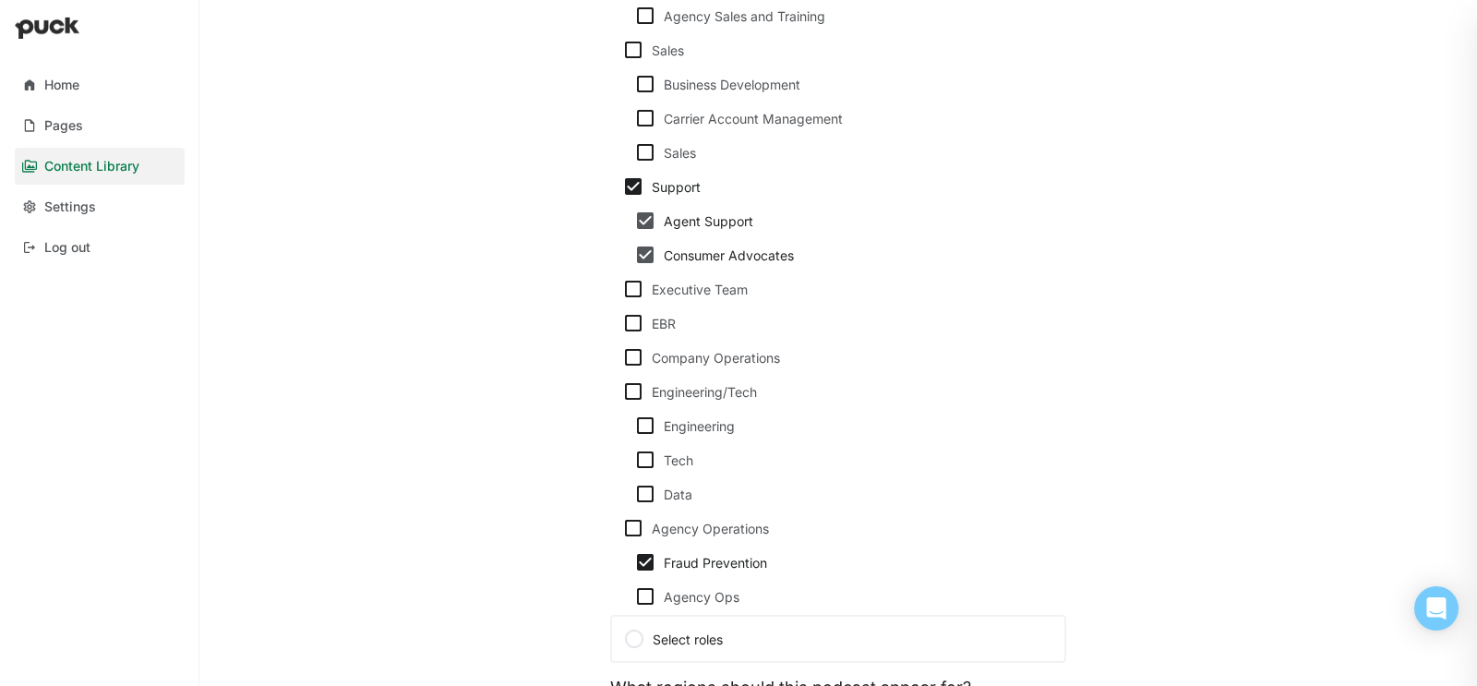
scroll to position [1175, 0]
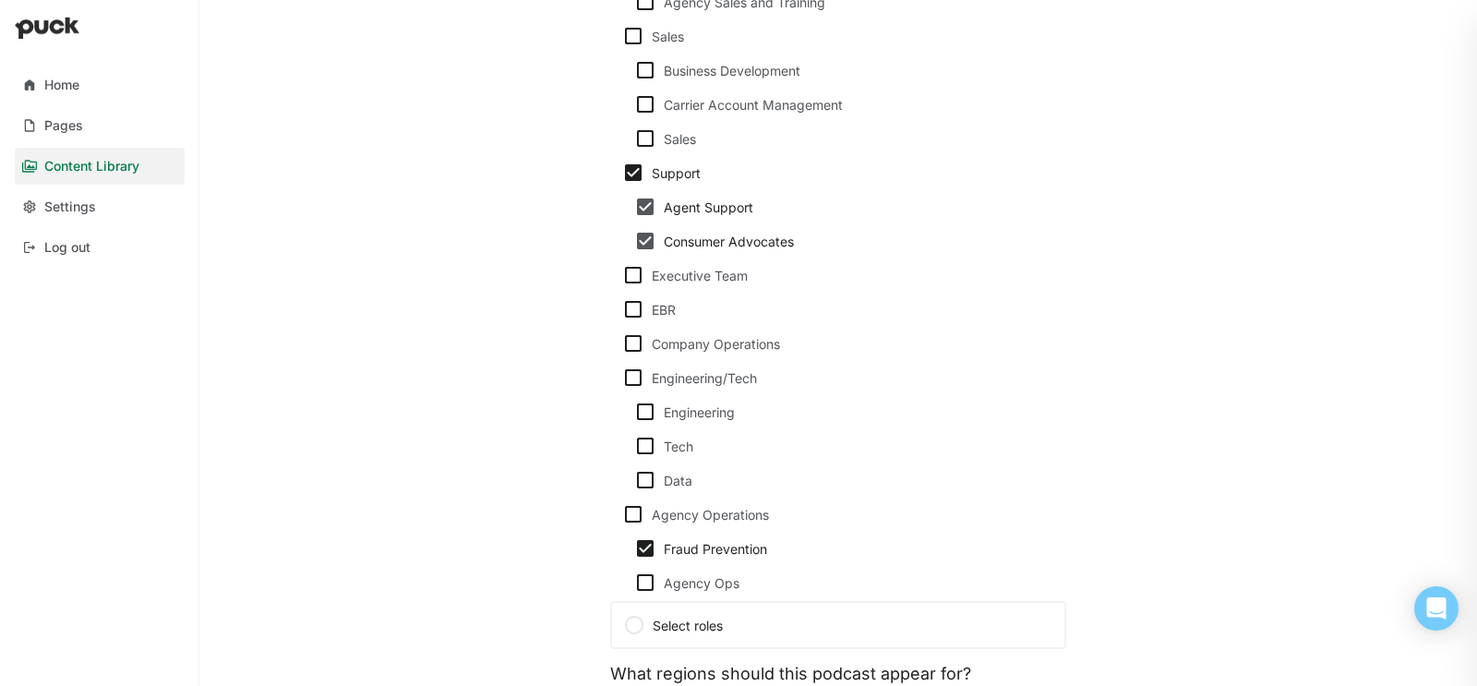
click at [632, 519] on img at bounding box center [633, 514] width 22 height 22
click at [622, 515] on input "Agency Operations" at bounding box center [621, 514] width 1 height 1
checkbox input "true"
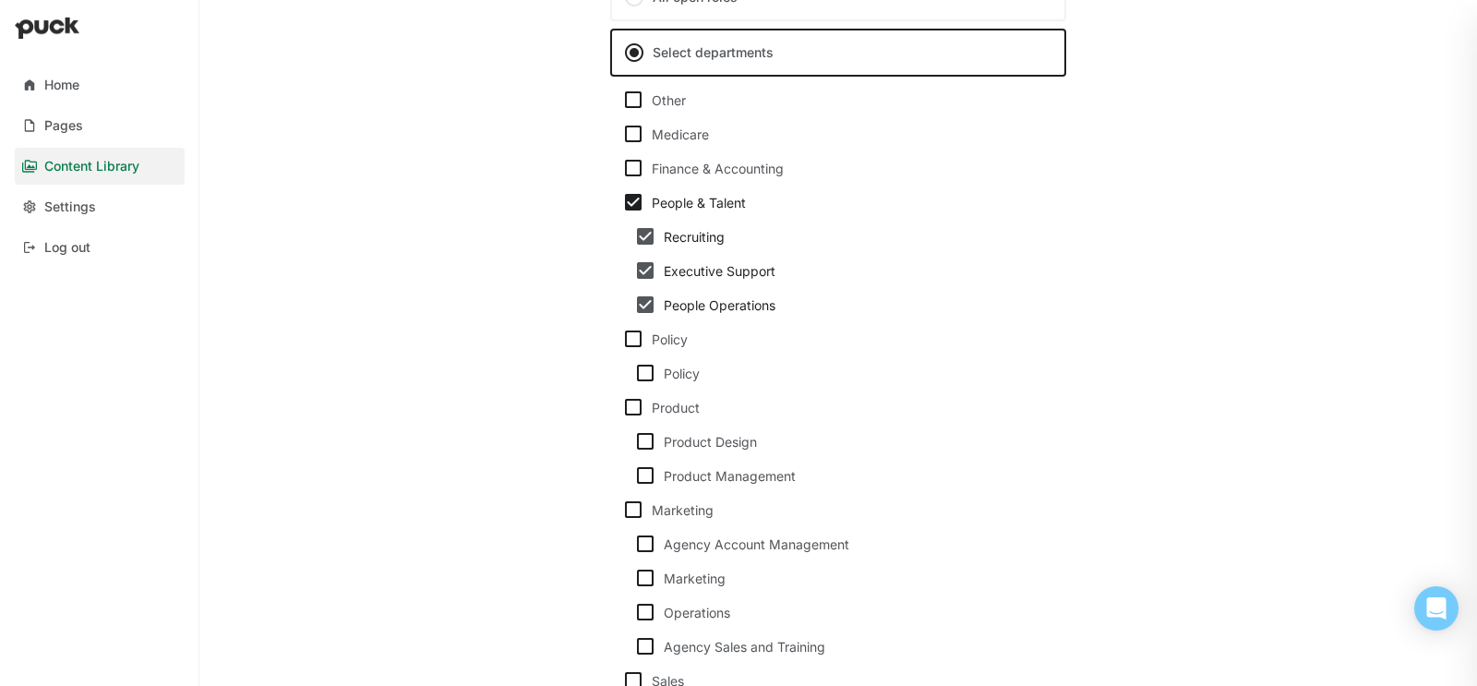
scroll to position [422, 0]
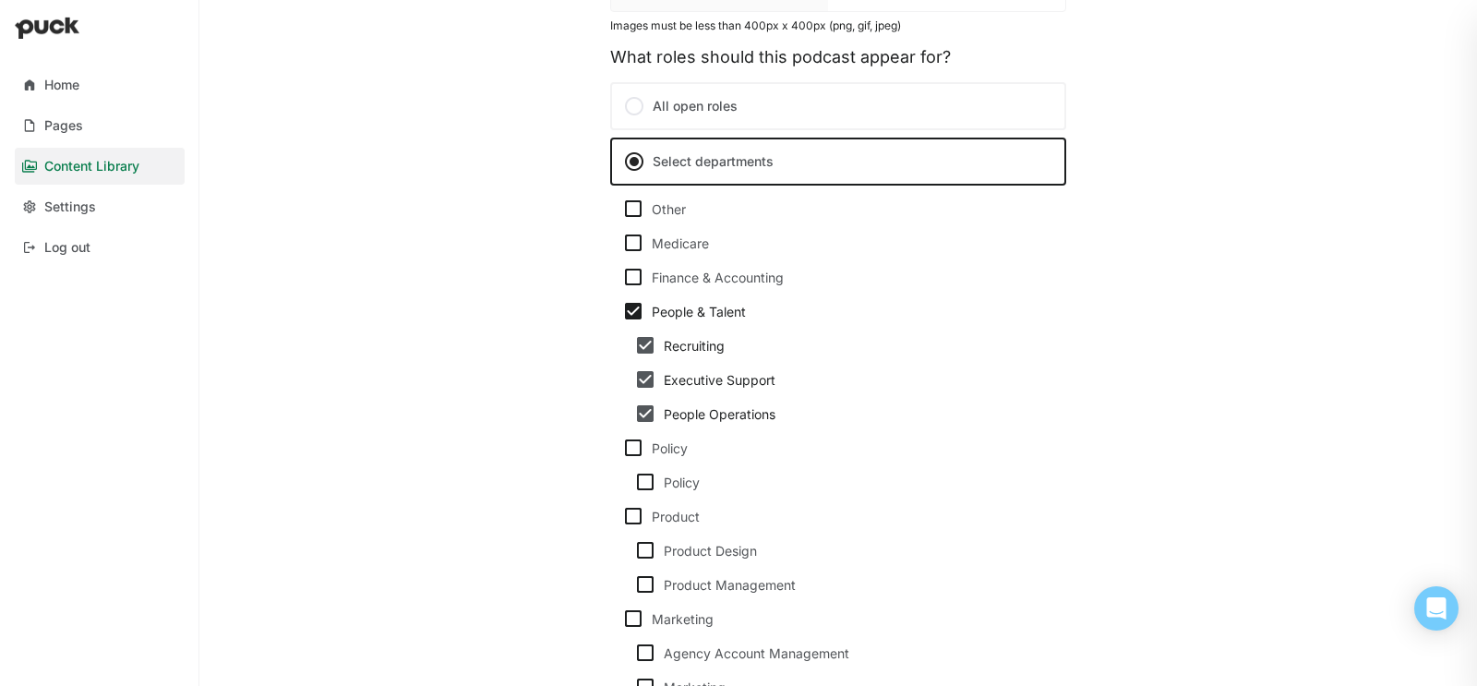
click at [637, 300] on img at bounding box center [633, 311] width 22 height 22
click at [622, 311] on input "People & Talent" at bounding box center [621, 311] width 1 height 1
checkbox input "false"
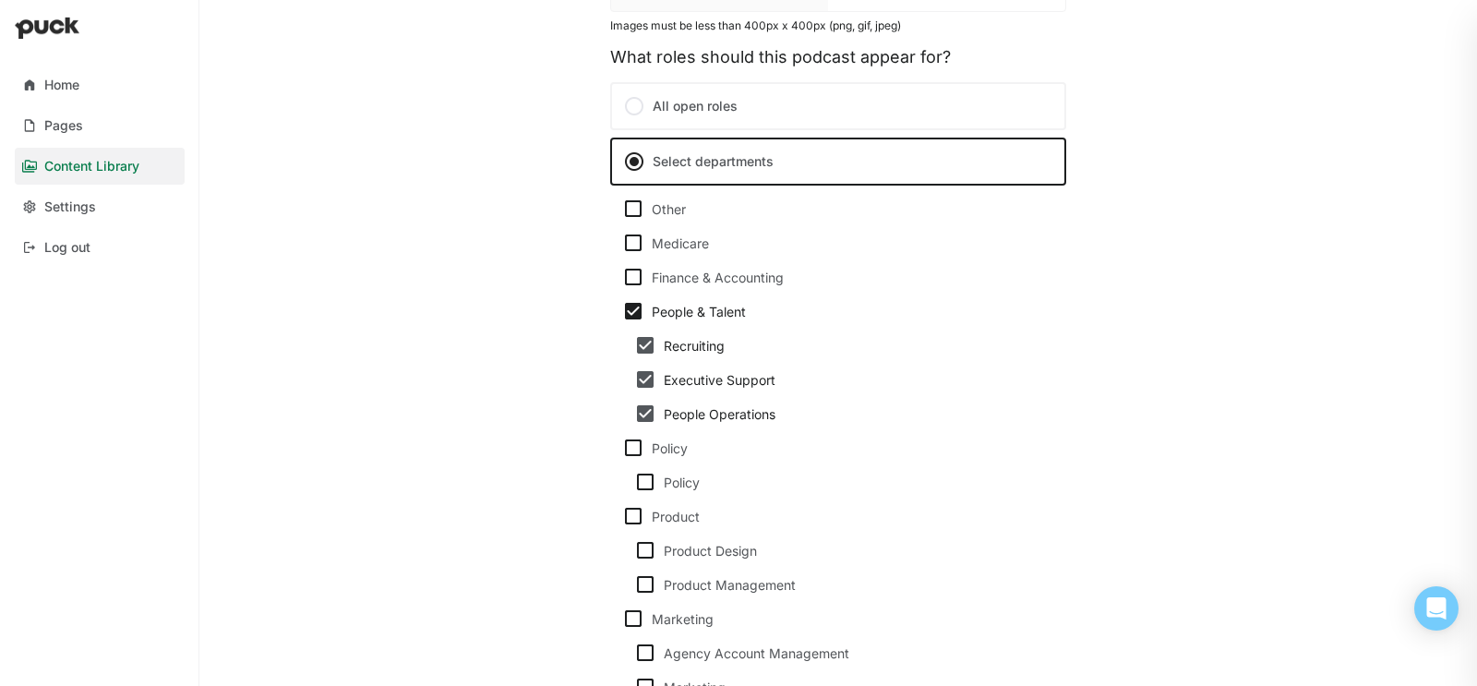
checkbox input "false"
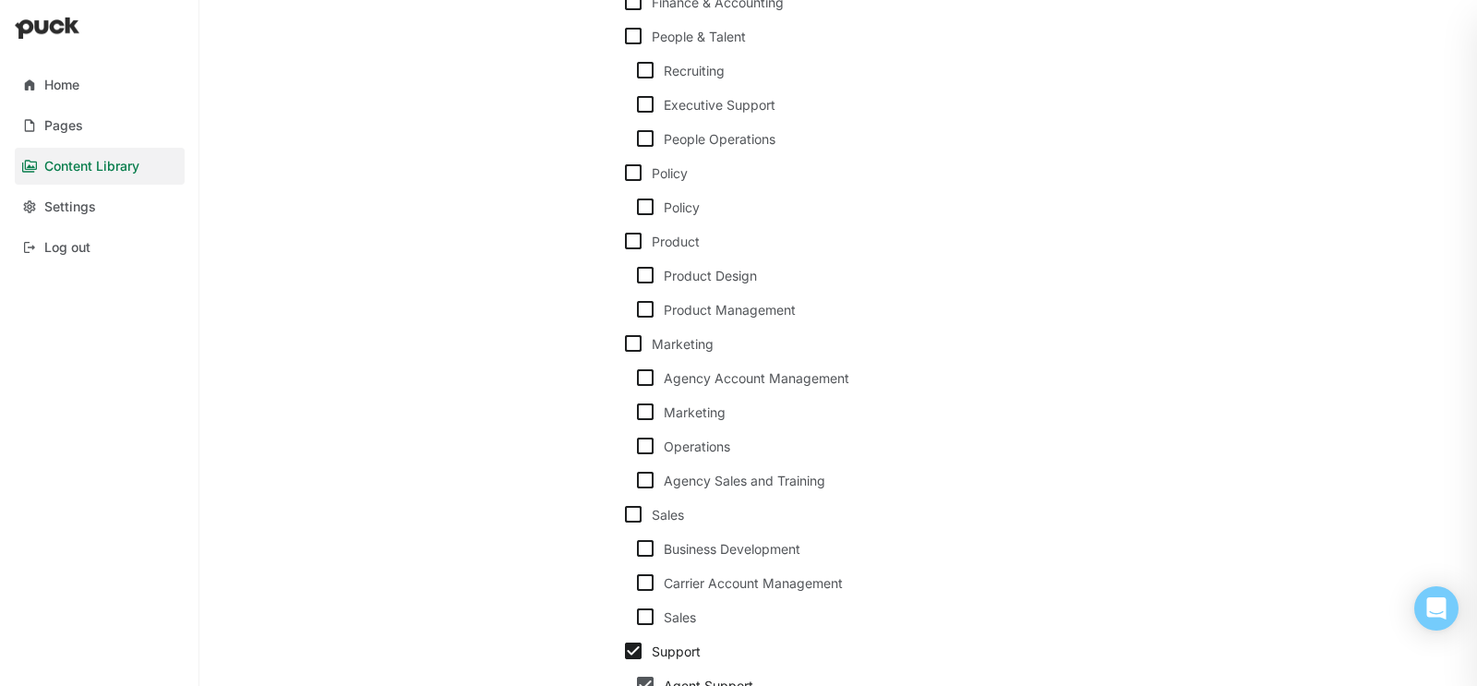
scroll to position [0, 0]
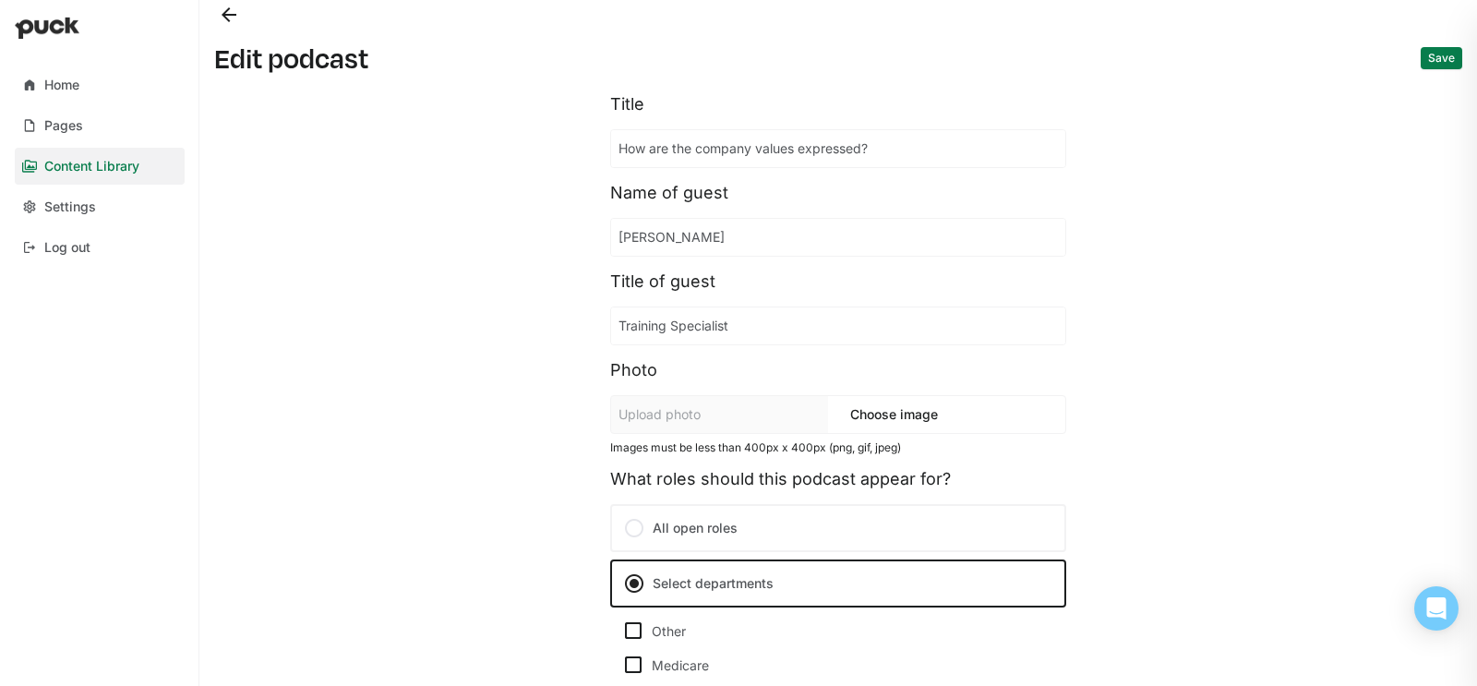
click at [1442, 59] on button "Save" at bounding box center [1442, 58] width 42 height 22
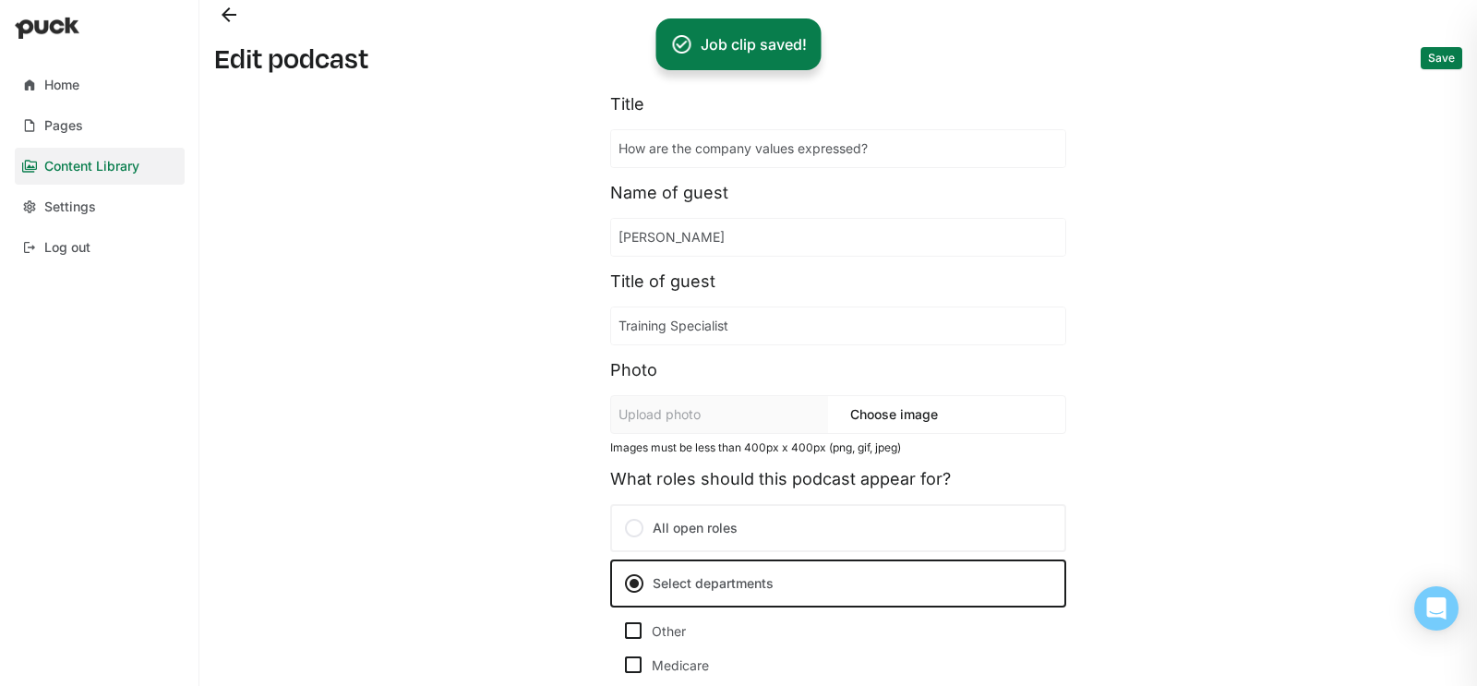
click at [223, 18] on button "Back" at bounding box center [229, 15] width 30 height 30
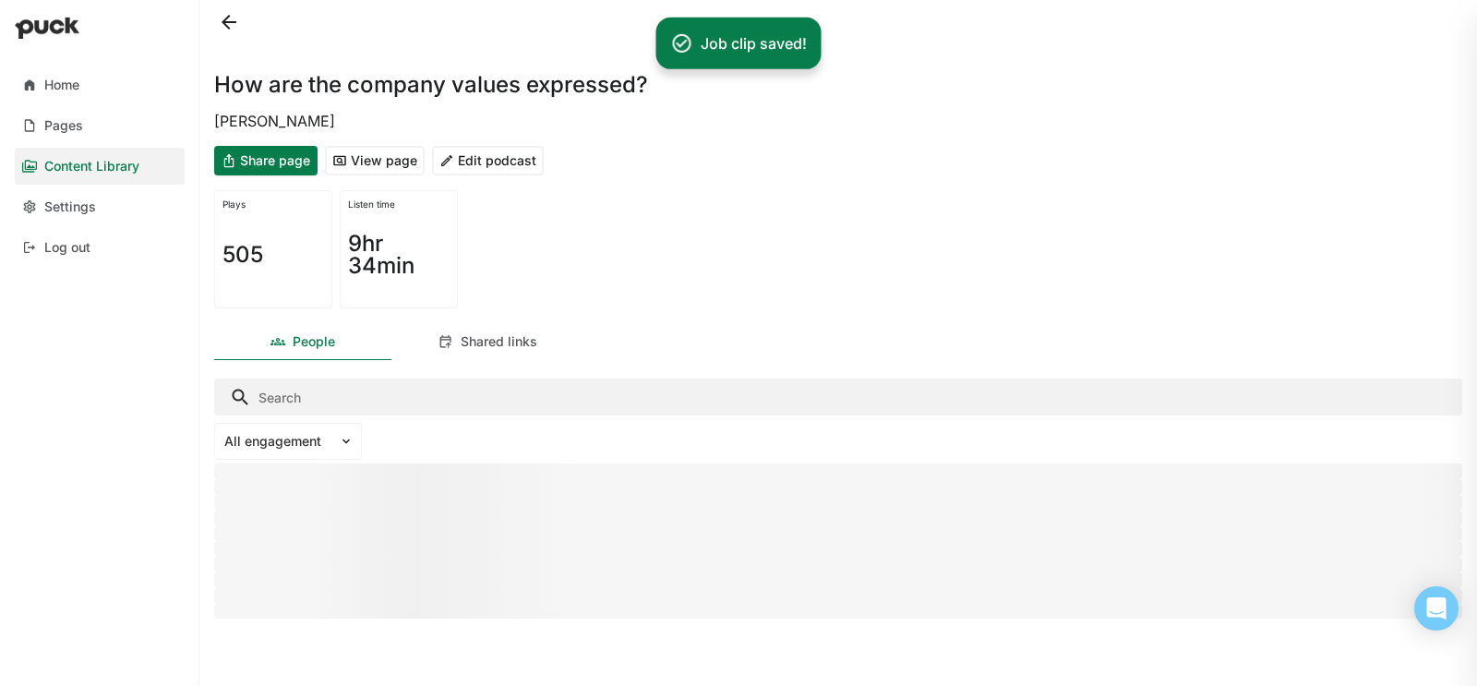
click at [235, 27] on button at bounding box center [229, 22] width 30 height 30
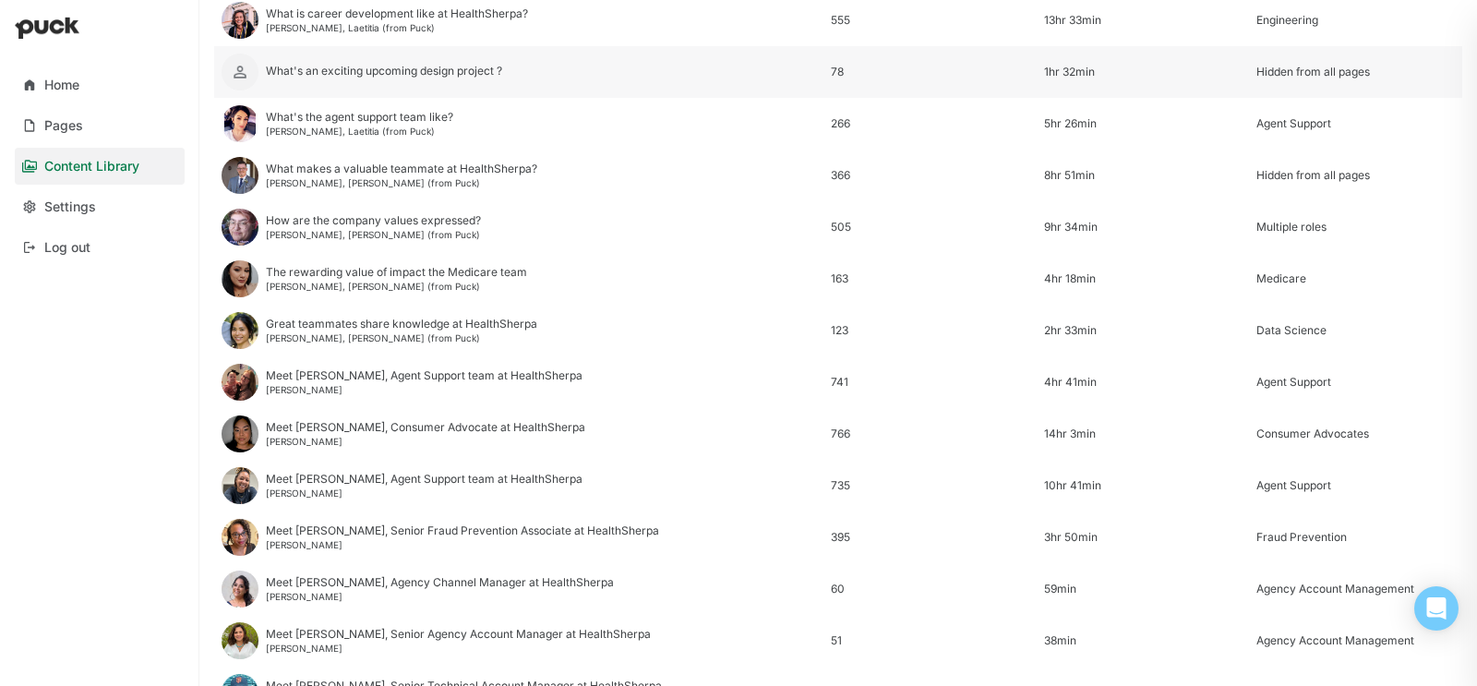
scroll to position [319, 0]
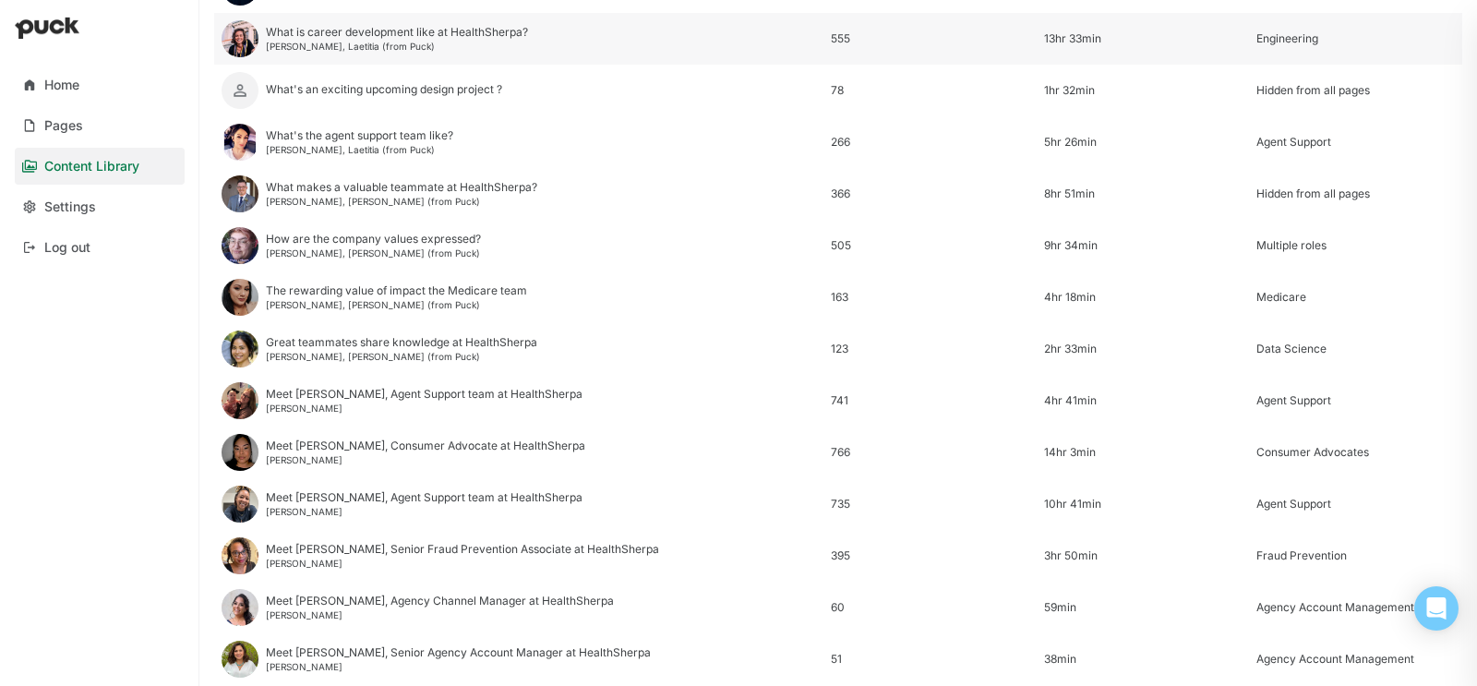
click at [1060, 40] on div "13hr 33min" at bounding box center [1143, 38] width 199 height 13
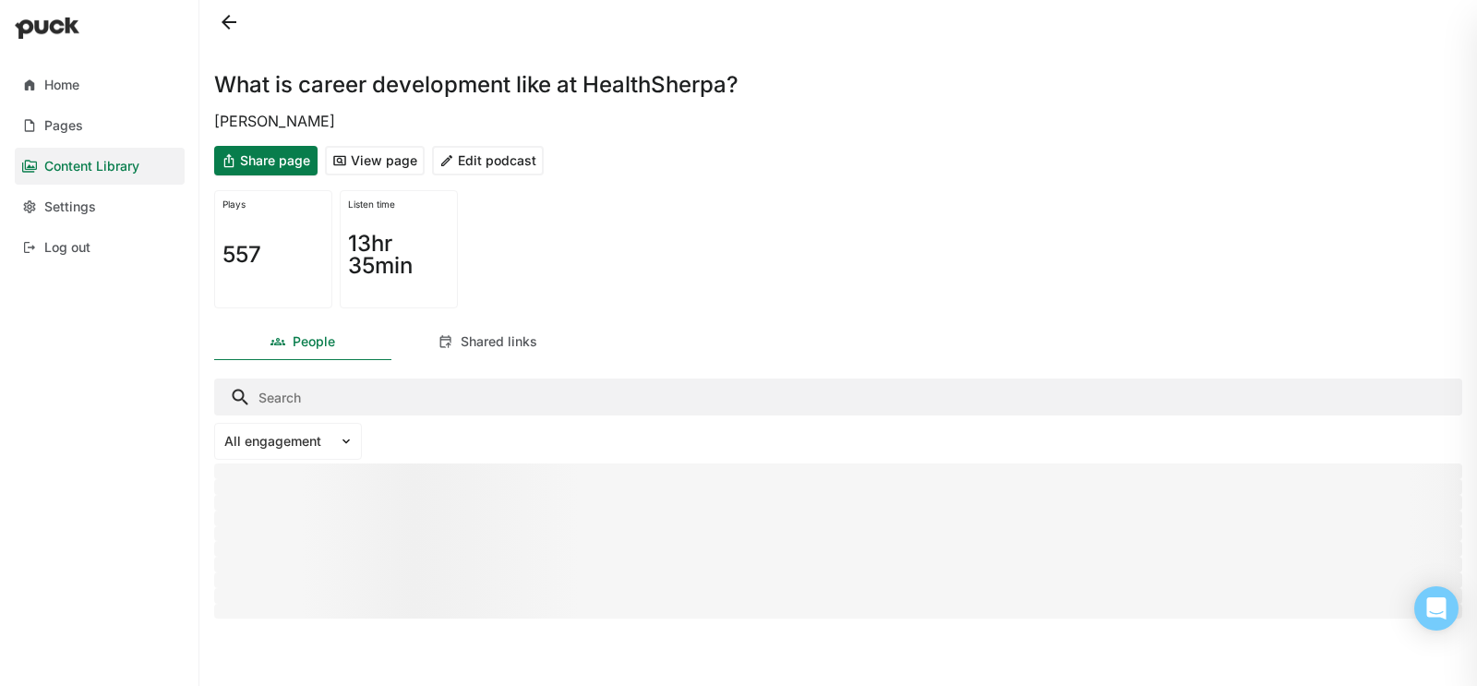
click at [491, 154] on button "Edit podcast" at bounding box center [488, 161] width 112 height 30
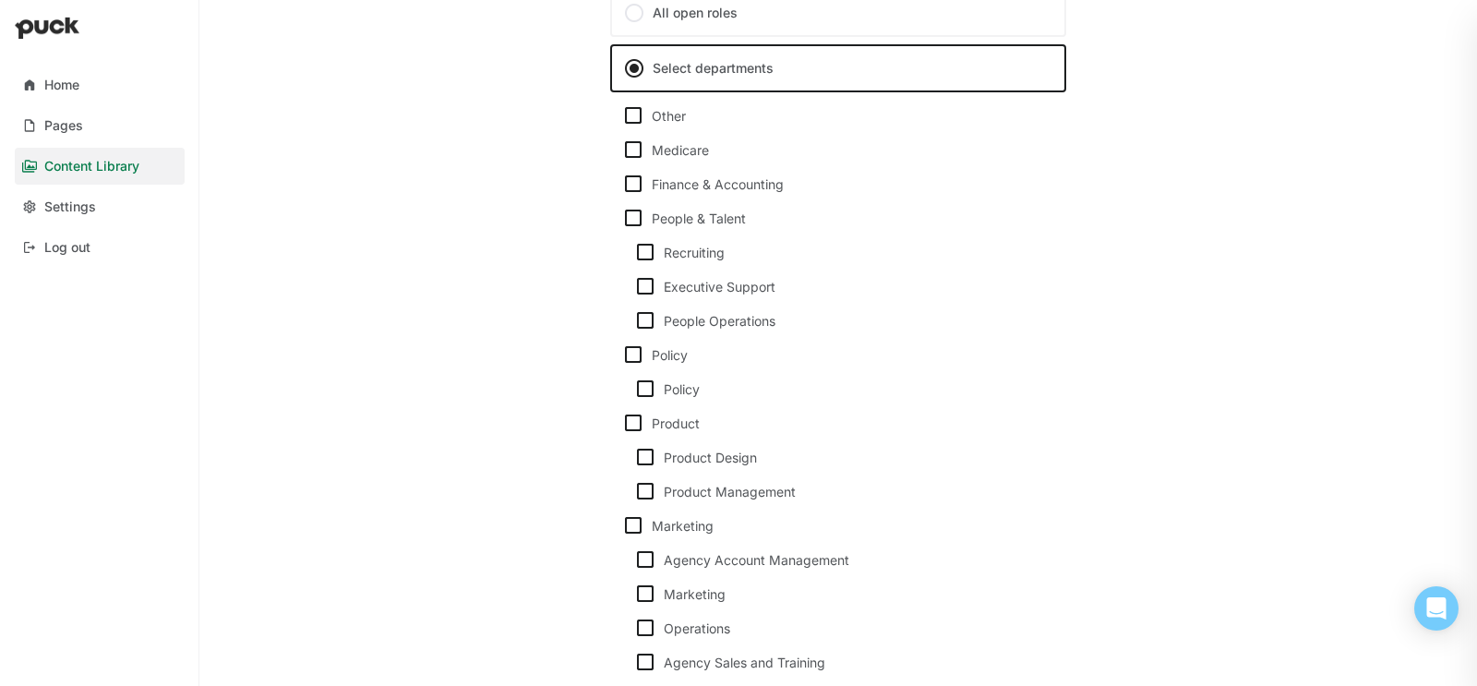
scroll to position [426, 0]
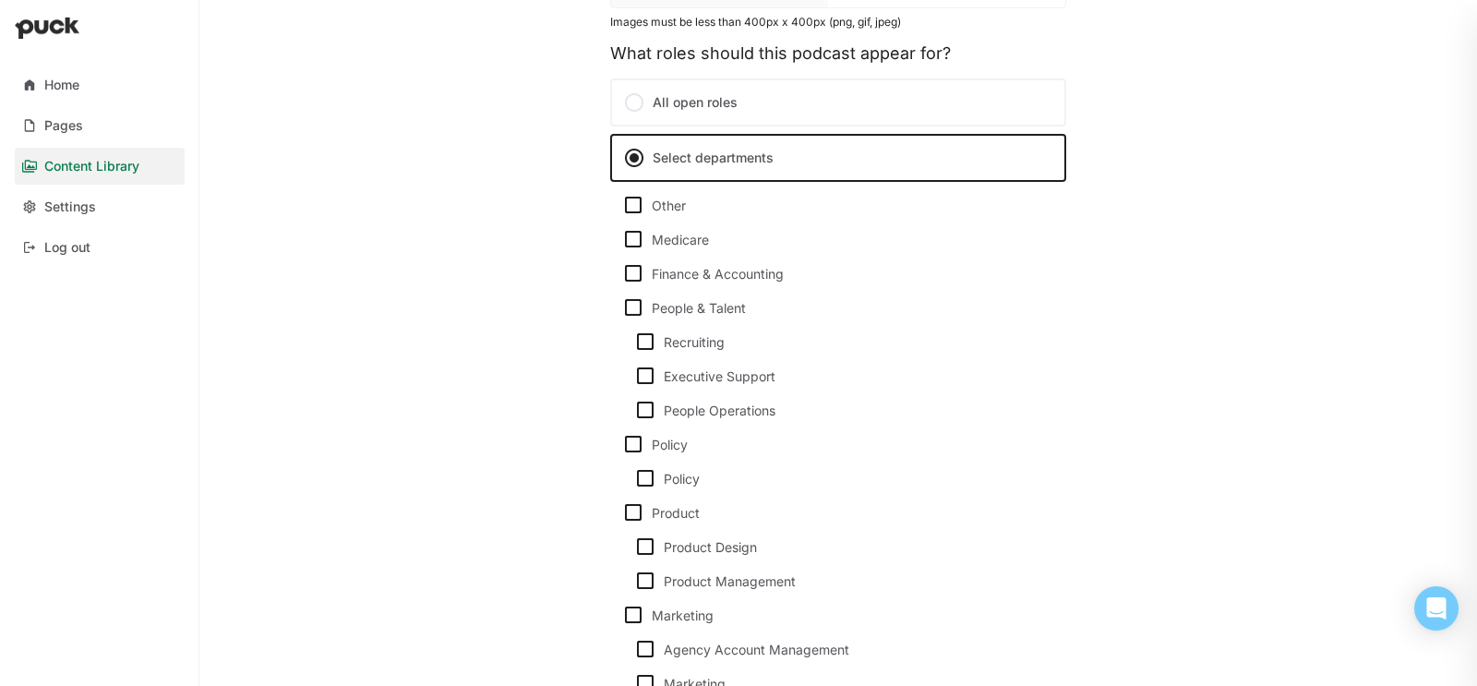
click at [628, 197] on img at bounding box center [633, 205] width 22 height 22
click at [622, 205] on input "Other" at bounding box center [621, 205] width 1 height 1
checkbox input "true"
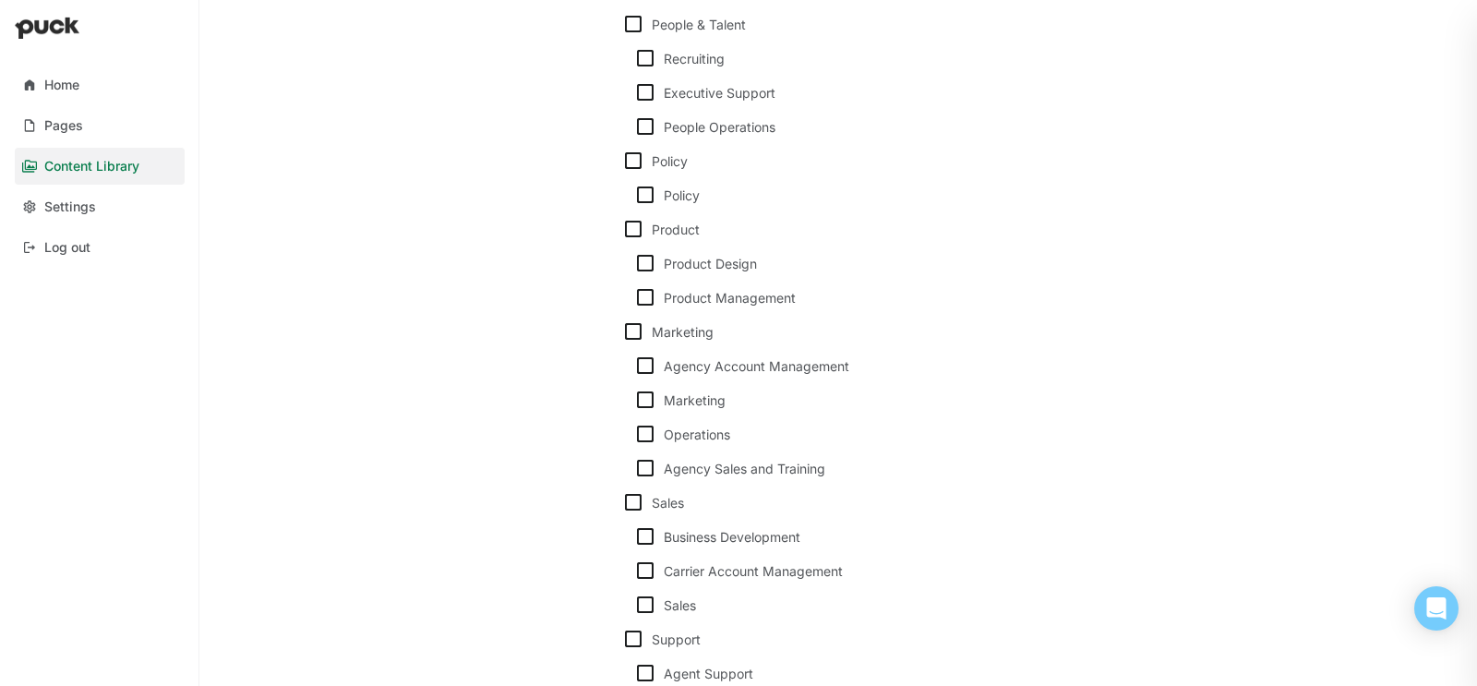
scroll to position [1276, 0]
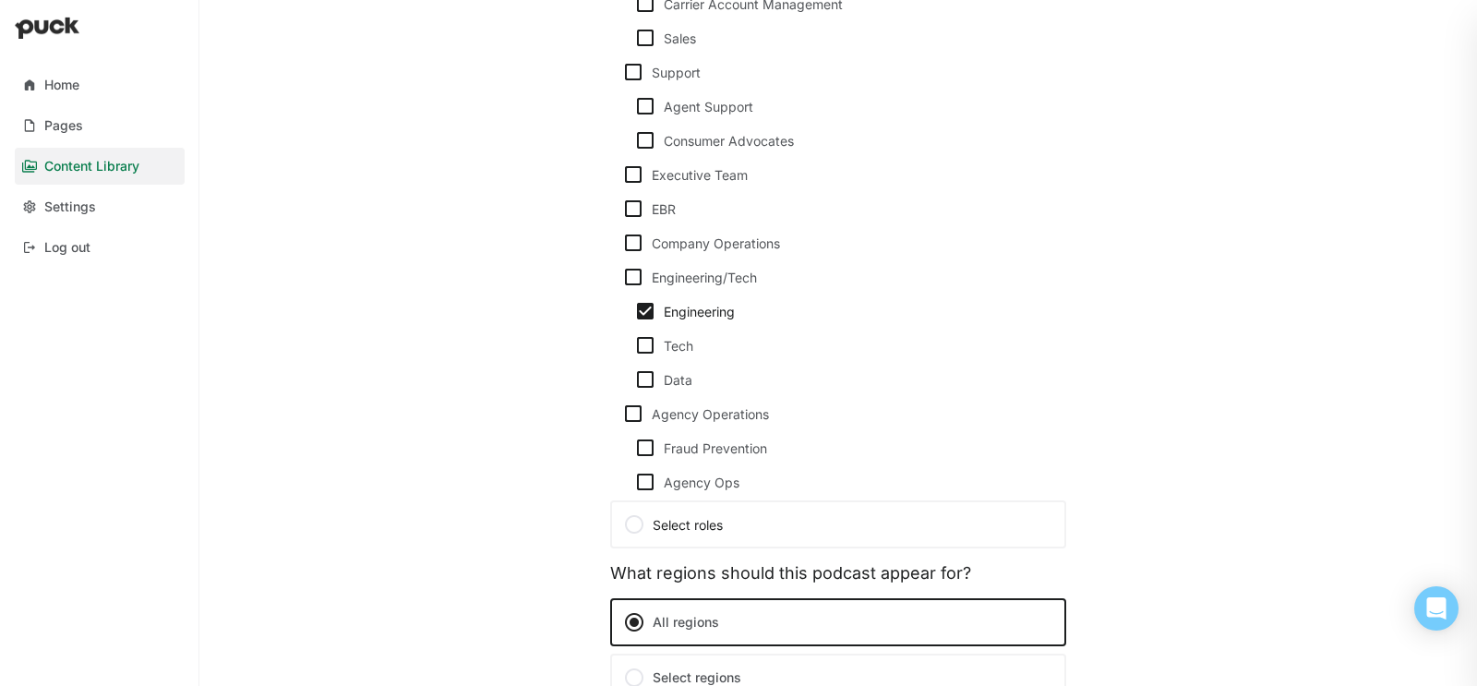
click at [642, 303] on img at bounding box center [645, 311] width 22 height 22
click at [634, 311] on input "Engineering" at bounding box center [633, 311] width 1 height 1
checkbox input "false"
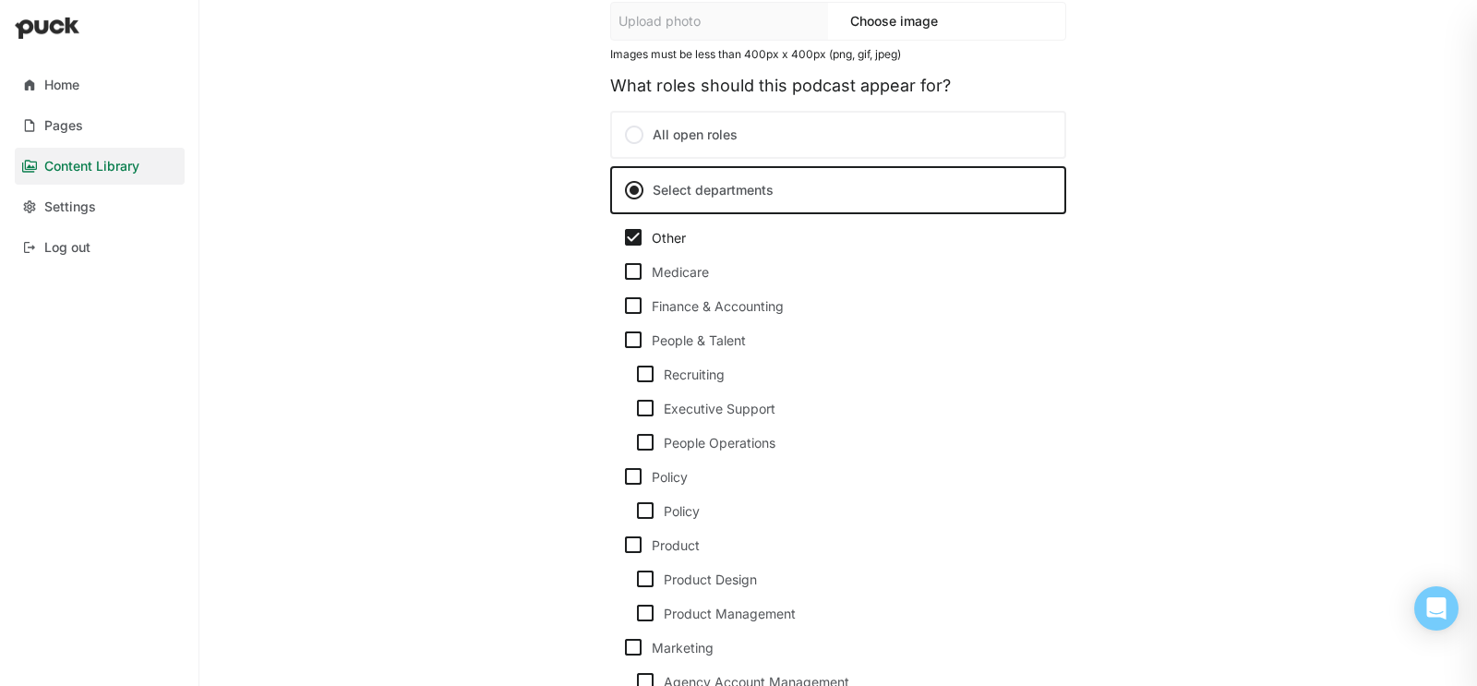
scroll to position [0, 0]
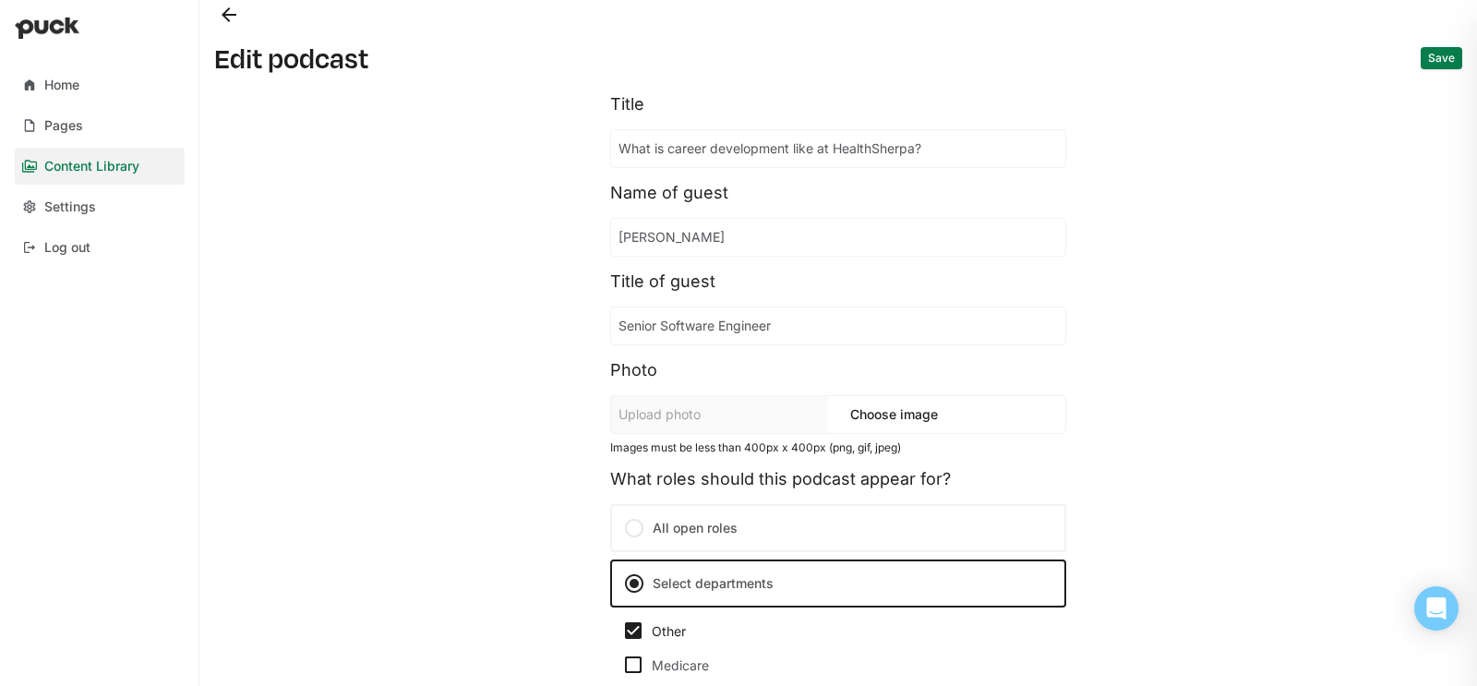
click at [1435, 58] on button "Save" at bounding box center [1442, 58] width 42 height 22
click at [219, 16] on button "Back" at bounding box center [229, 15] width 30 height 30
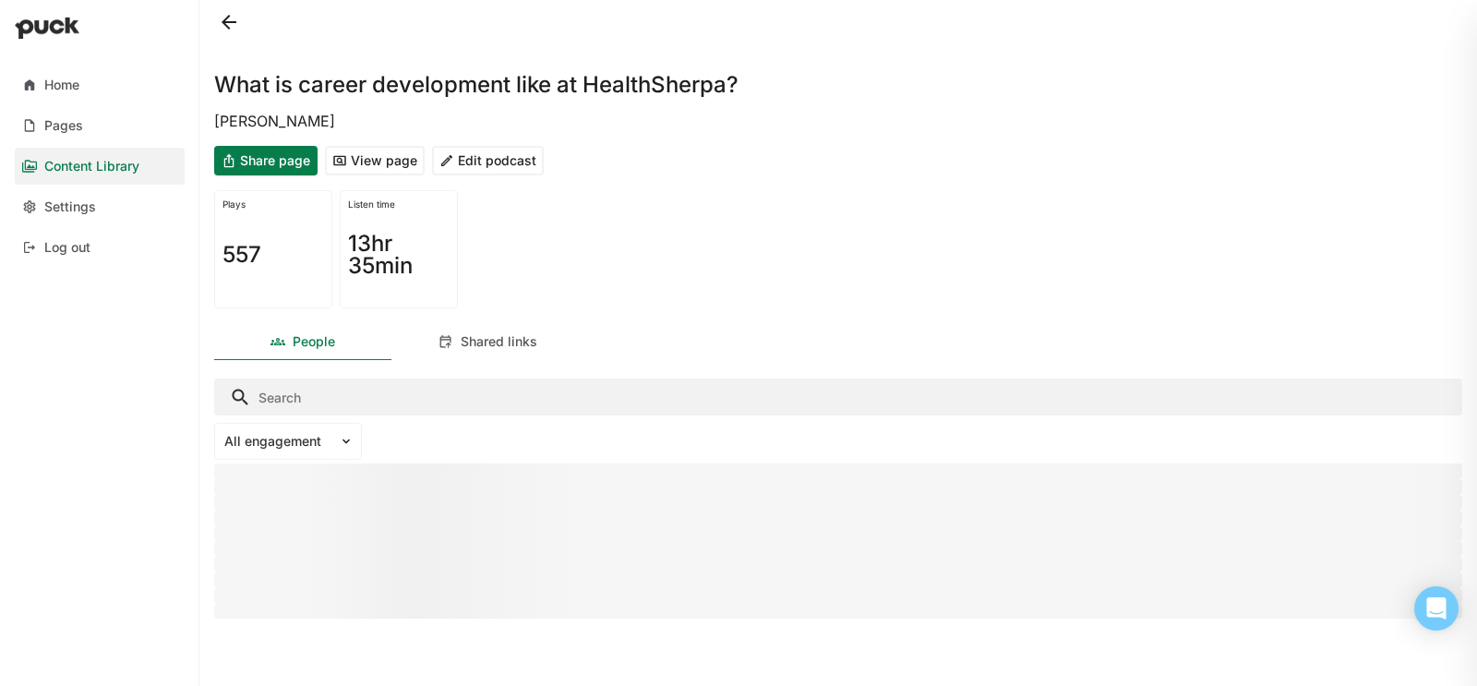
click at [237, 26] on button at bounding box center [229, 22] width 30 height 30
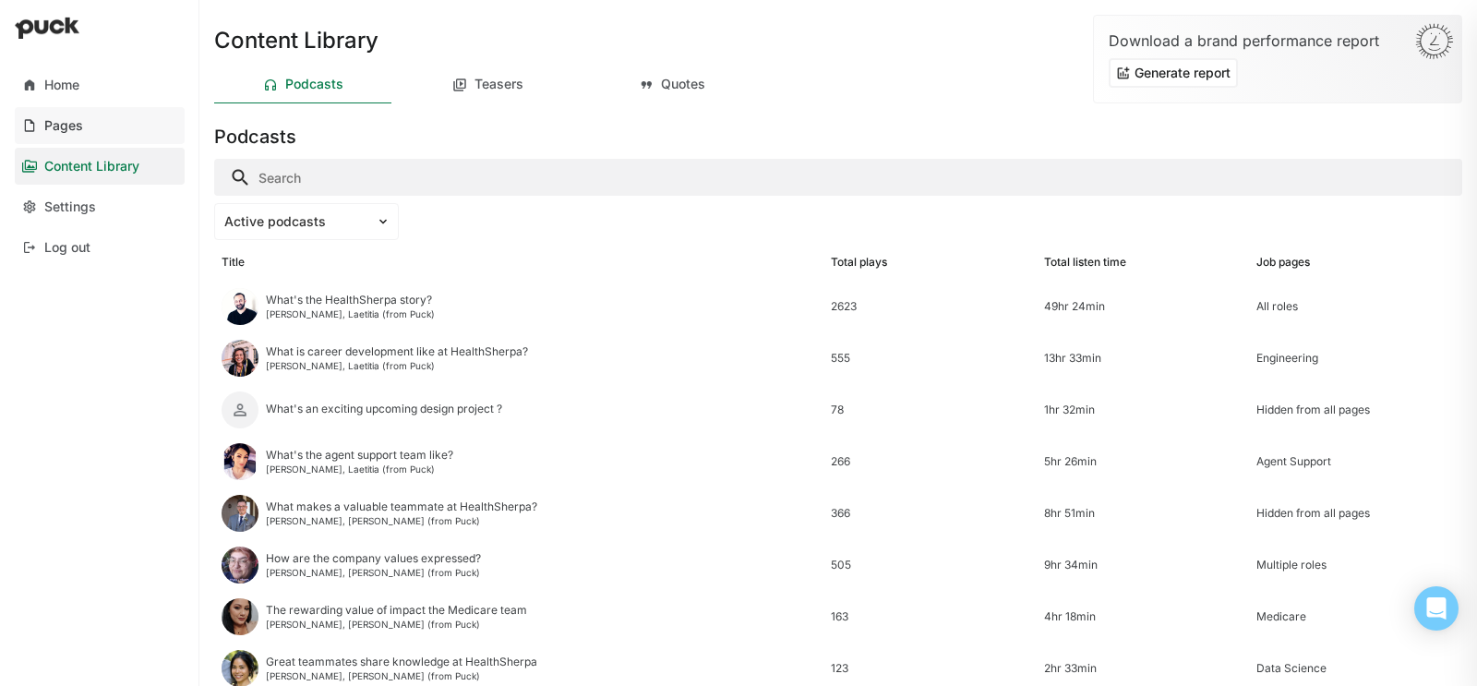
click at [123, 119] on link "Pages" at bounding box center [100, 125] width 170 height 37
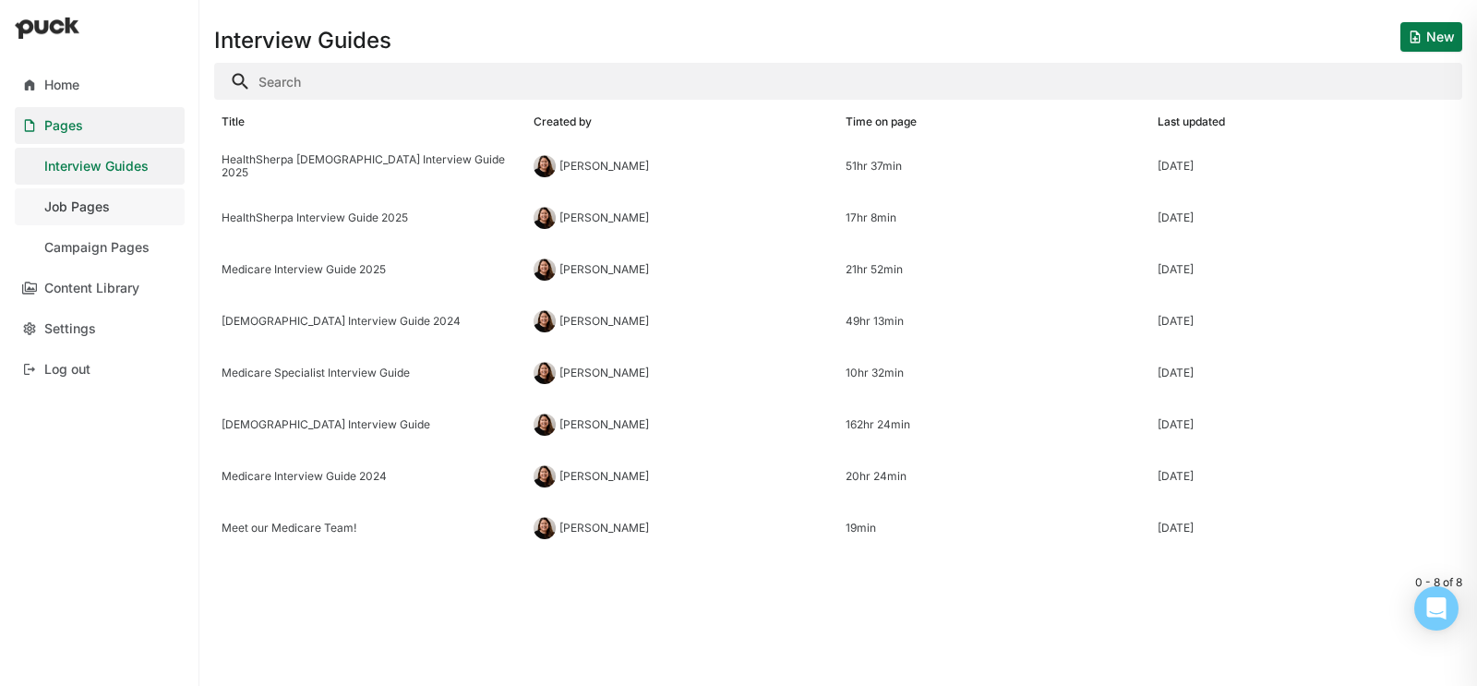
click at [138, 200] on link "Job Pages" at bounding box center [100, 206] width 170 height 37
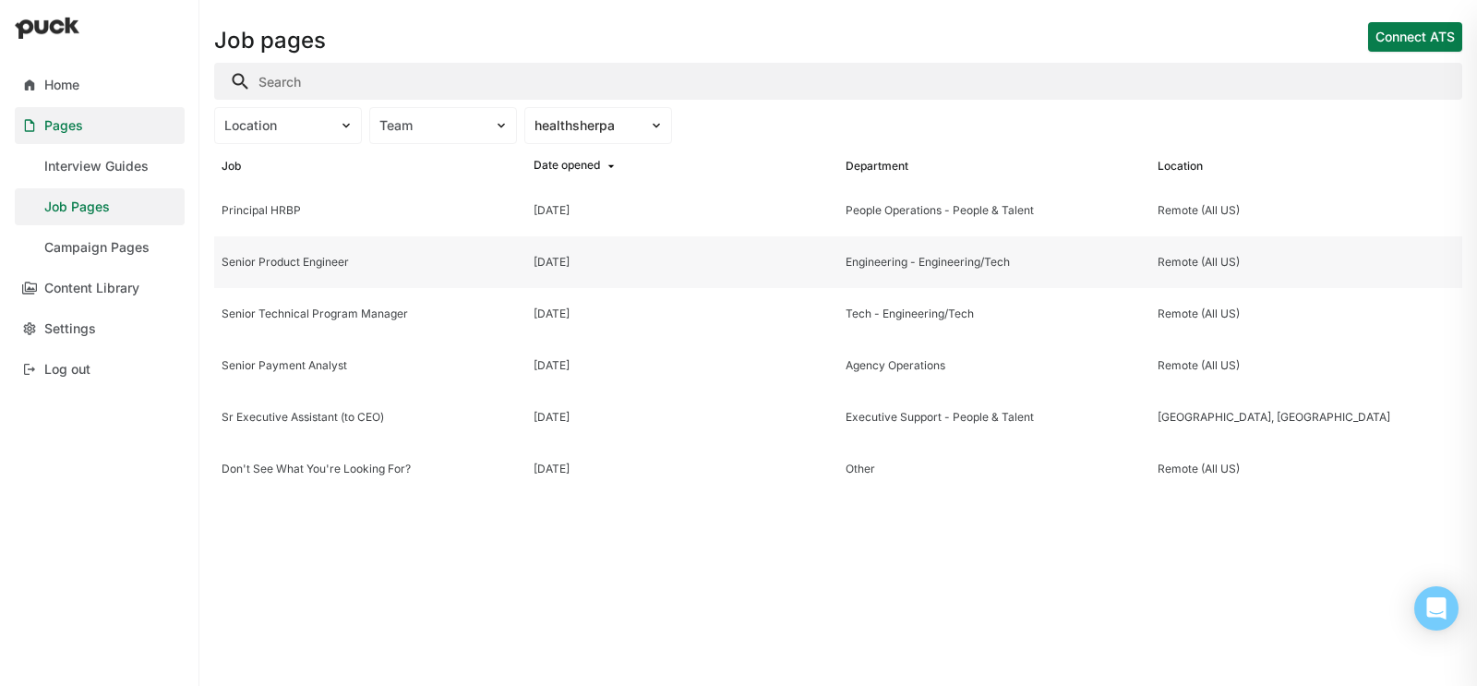
click at [312, 267] on div "Senior Product Engineer" at bounding box center [370, 262] width 297 height 13
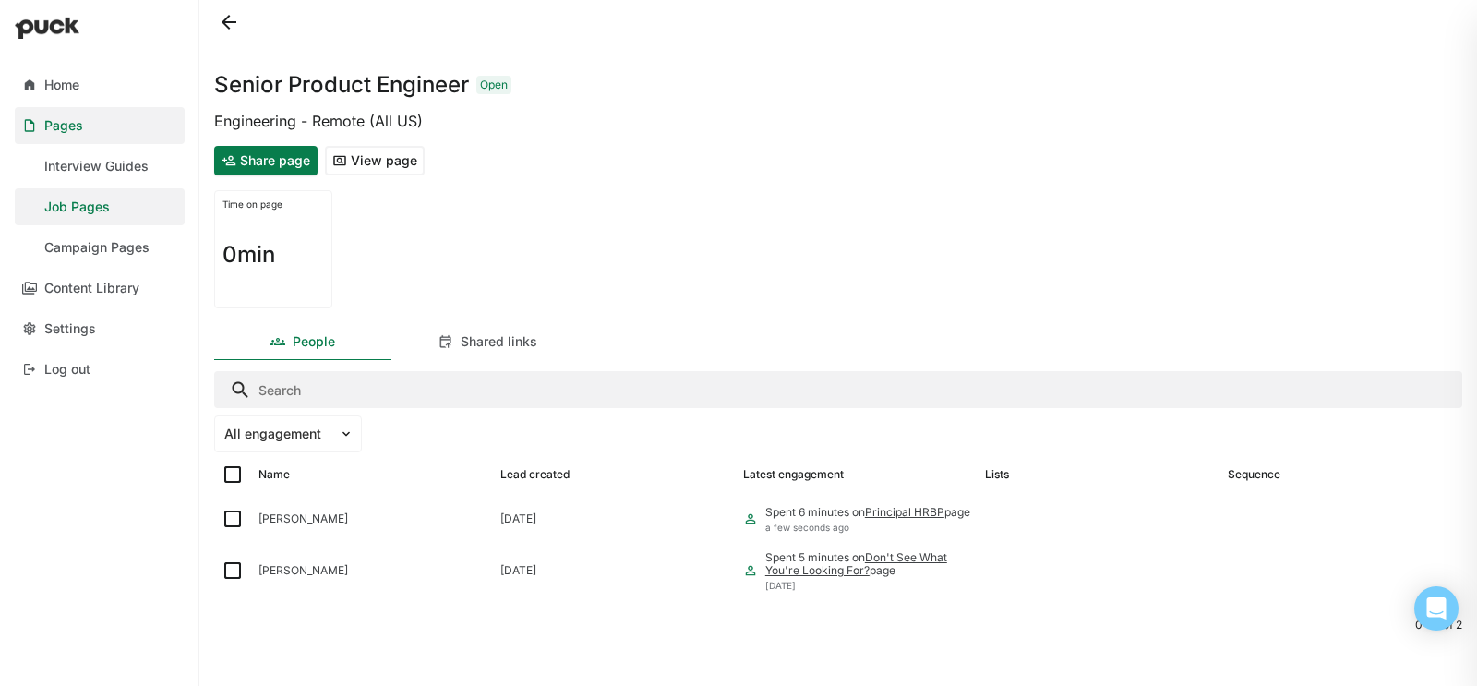
click at [410, 162] on button "View page" at bounding box center [375, 161] width 100 height 30
